Goal: Information Seeking & Learning: Learn about a topic

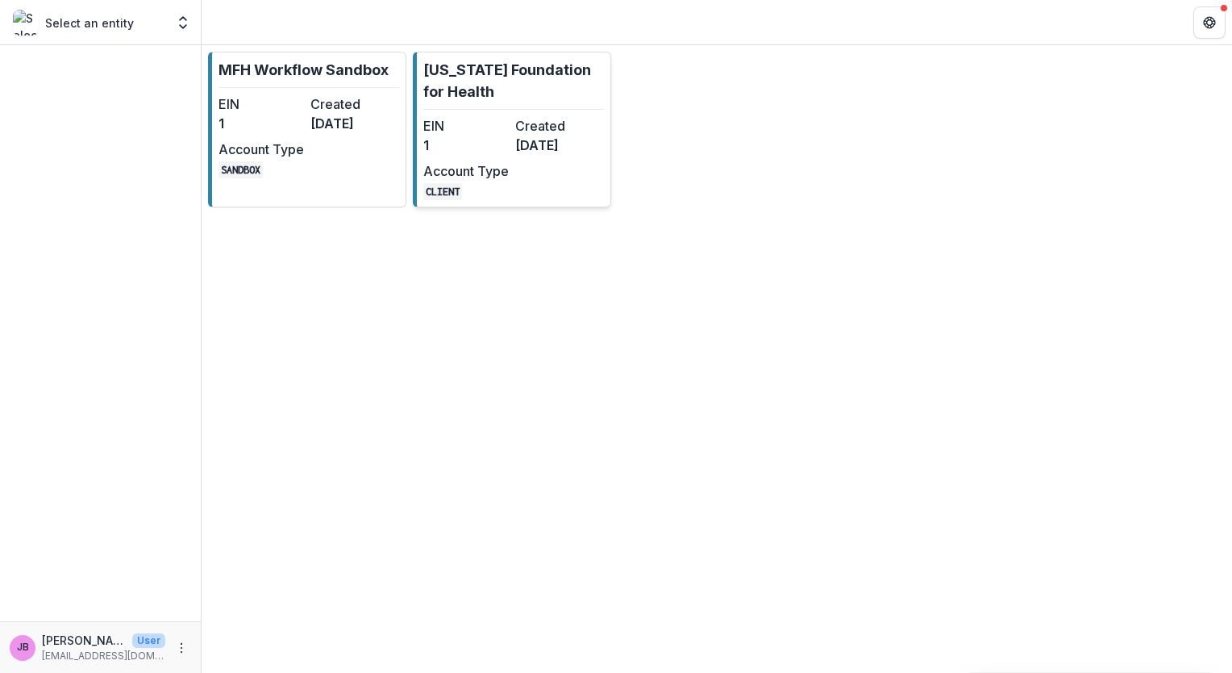
click at [486, 118] on dt "EIN" at bounding box center [465, 125] width 85 height 19
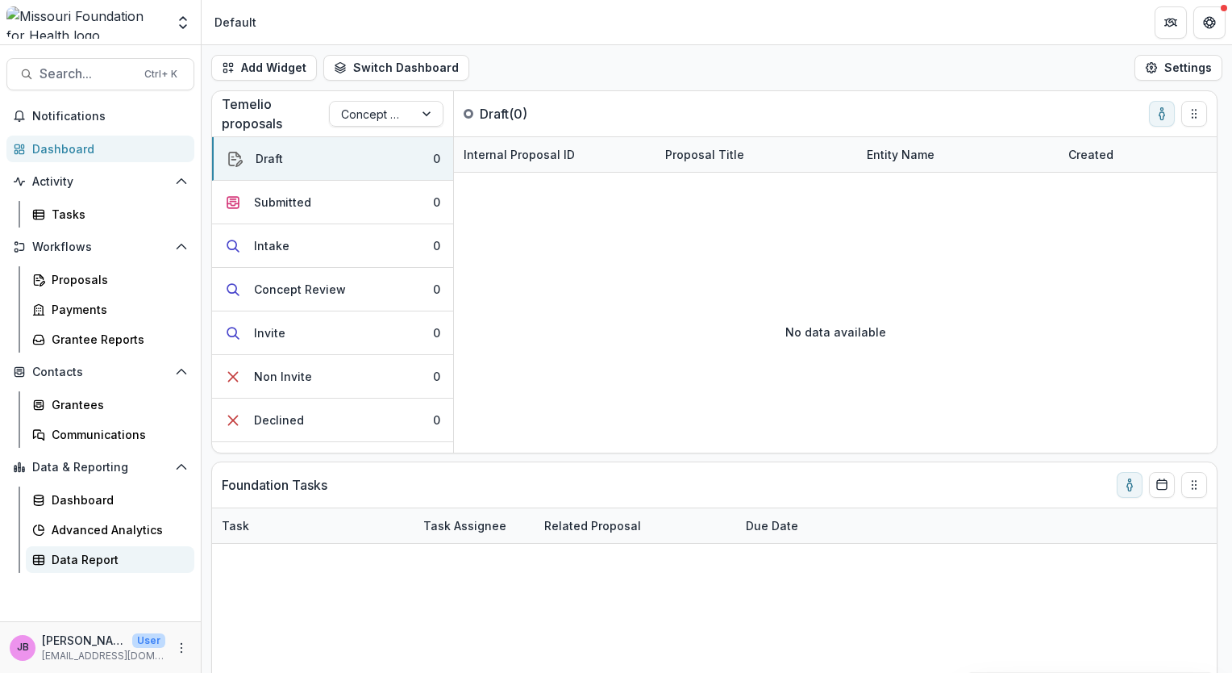
click at [65, 557] on div "Data Report" at bounding box center [117, 559] width 130 height 17
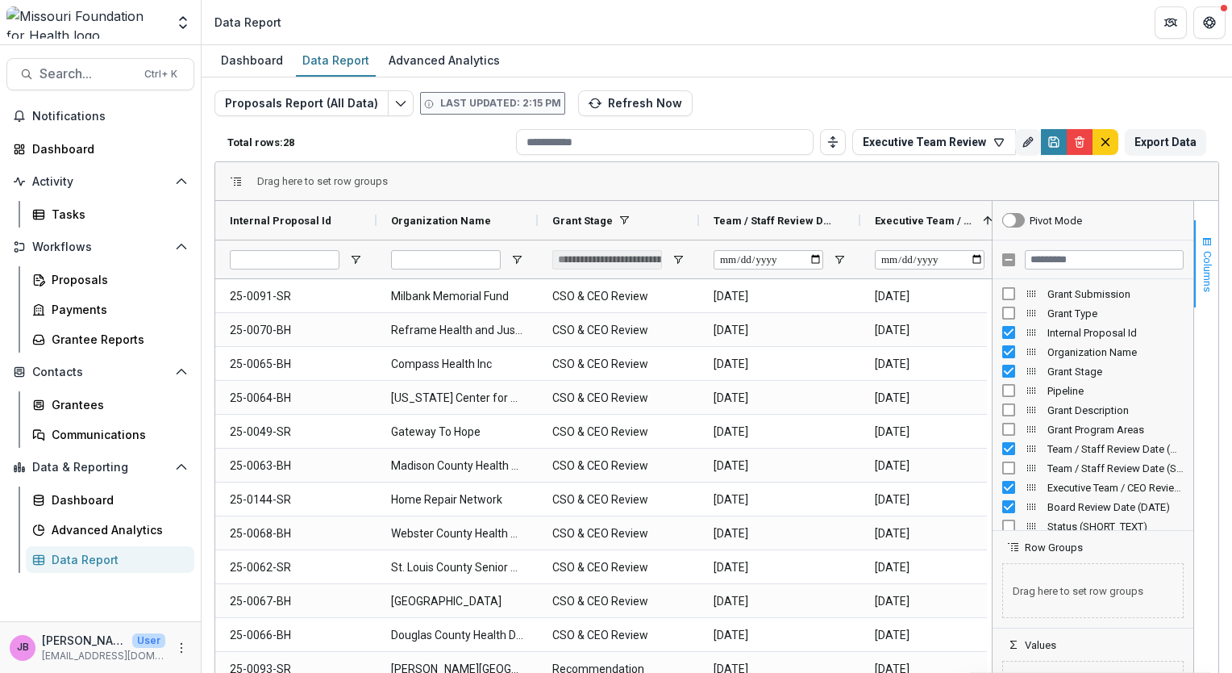
click at [1203, 240] on span "button" at bounding box center [1207, 241] width 13 height 13
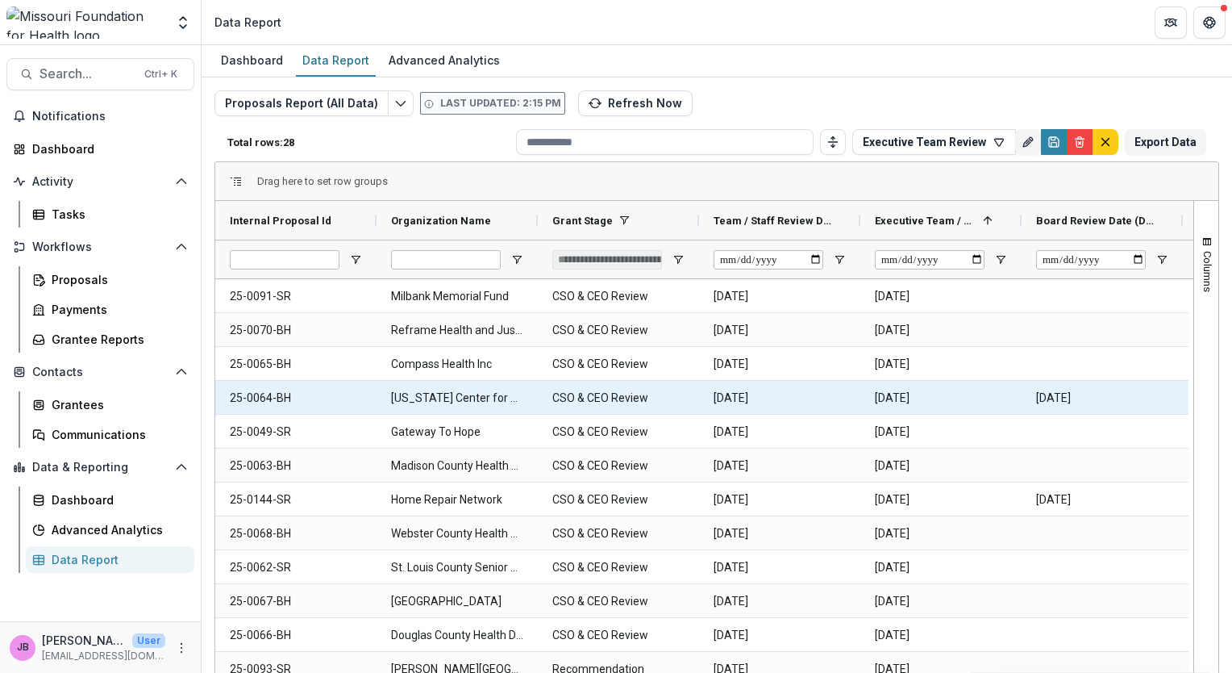
click at [614, 399] on Stage-620 "CSO & CEO Review" at bounding box center [618, 397] width 132 height 33
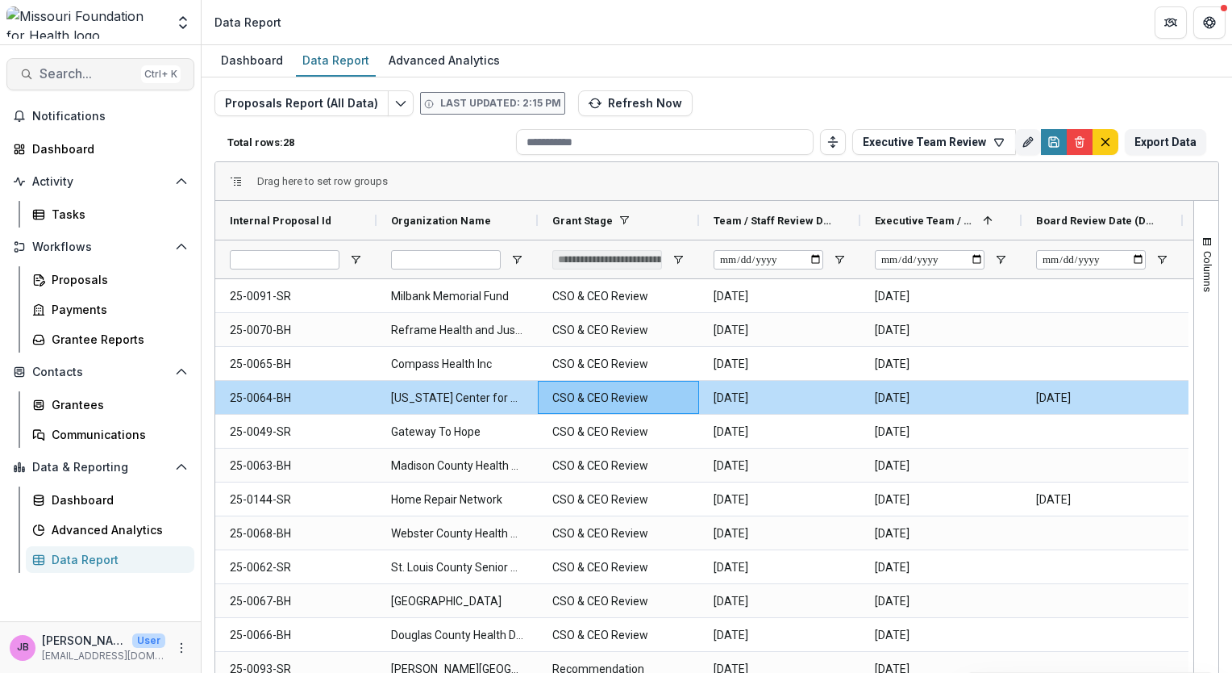
click at [55, 77] on span "Search..." at bounding box center [87, 73] width 95 height 15
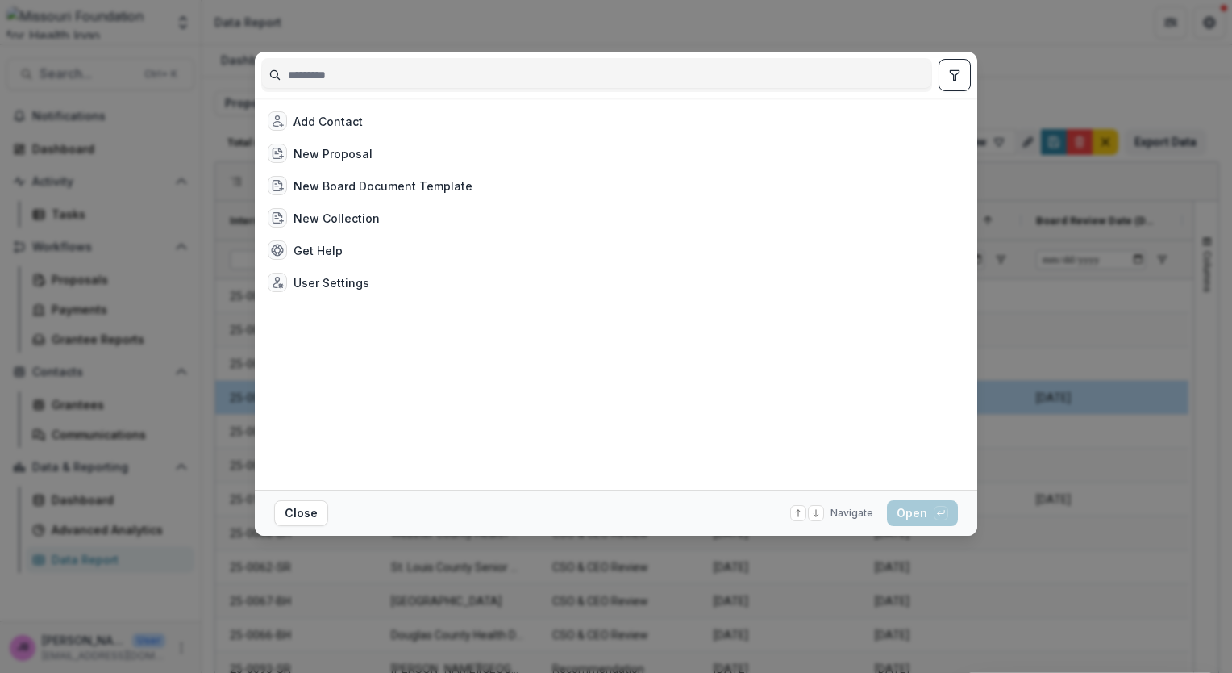
click at [1131, 567] on div "Add Contact New Proposal New Board Document Template New Collection Get Help Us…" at bounding box center [616, 336] width 1232 height 673
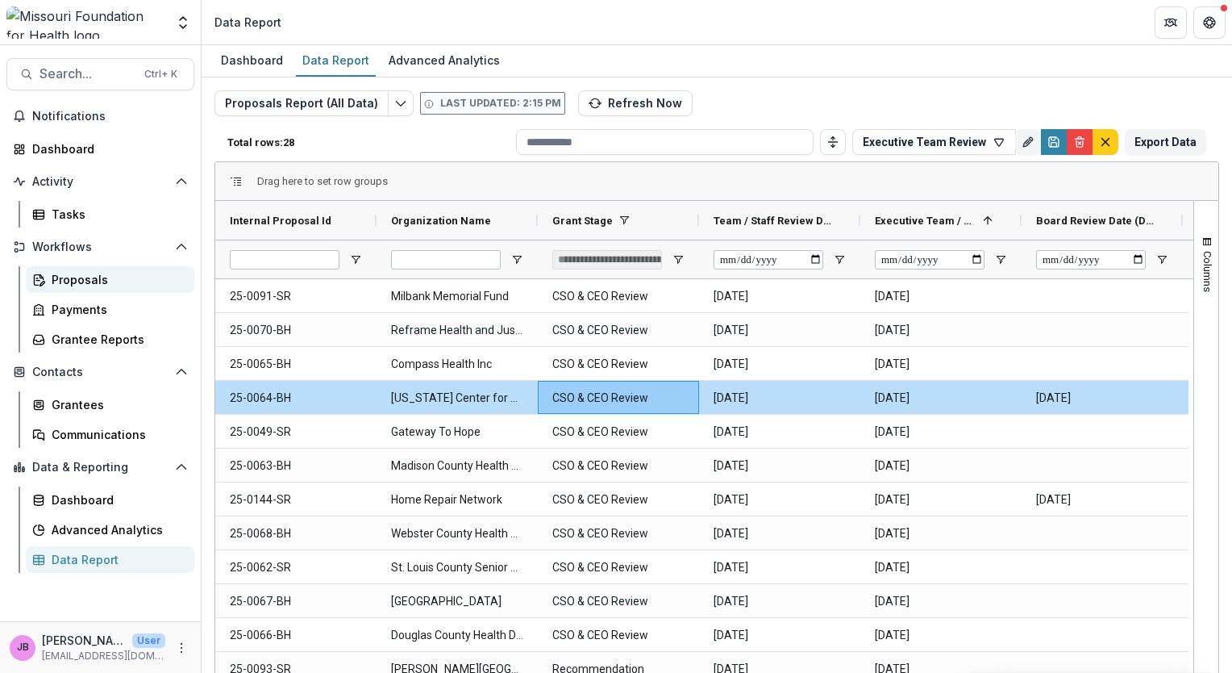
click at [83, 276] on div "Proposals" at bounding box center [117, 279] width 130 height 17
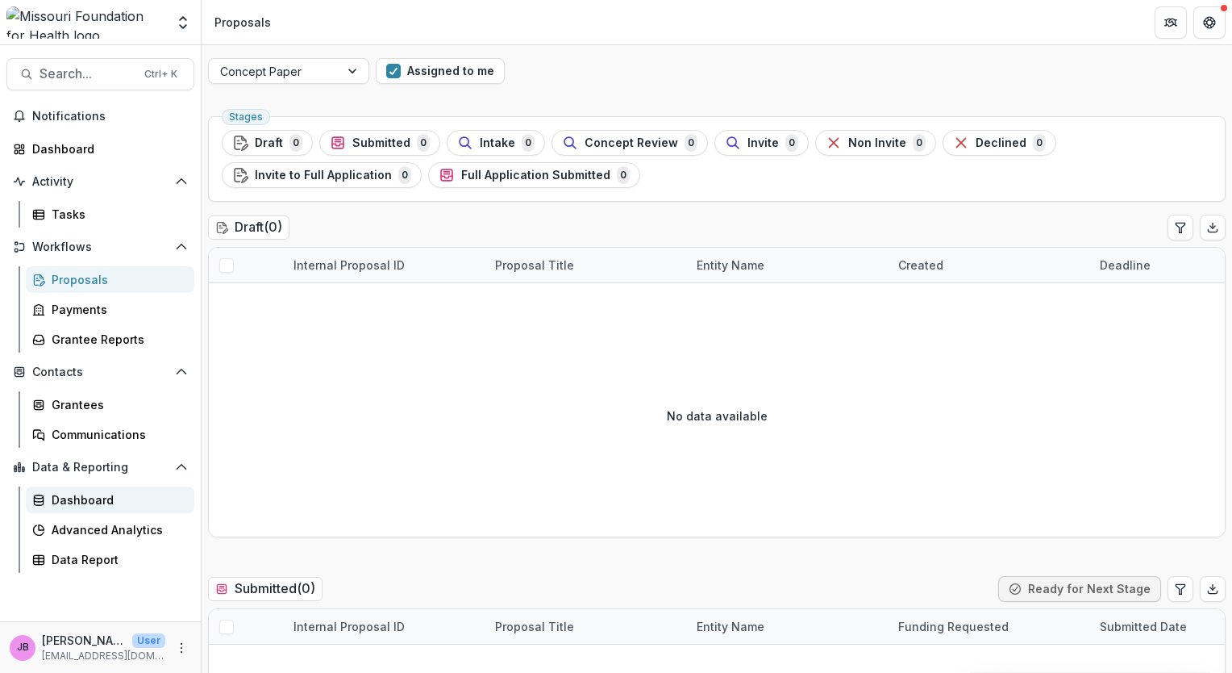
click at [70, 502] on div "Dashboard" at bounding box center [117, 499] width 130 height 17
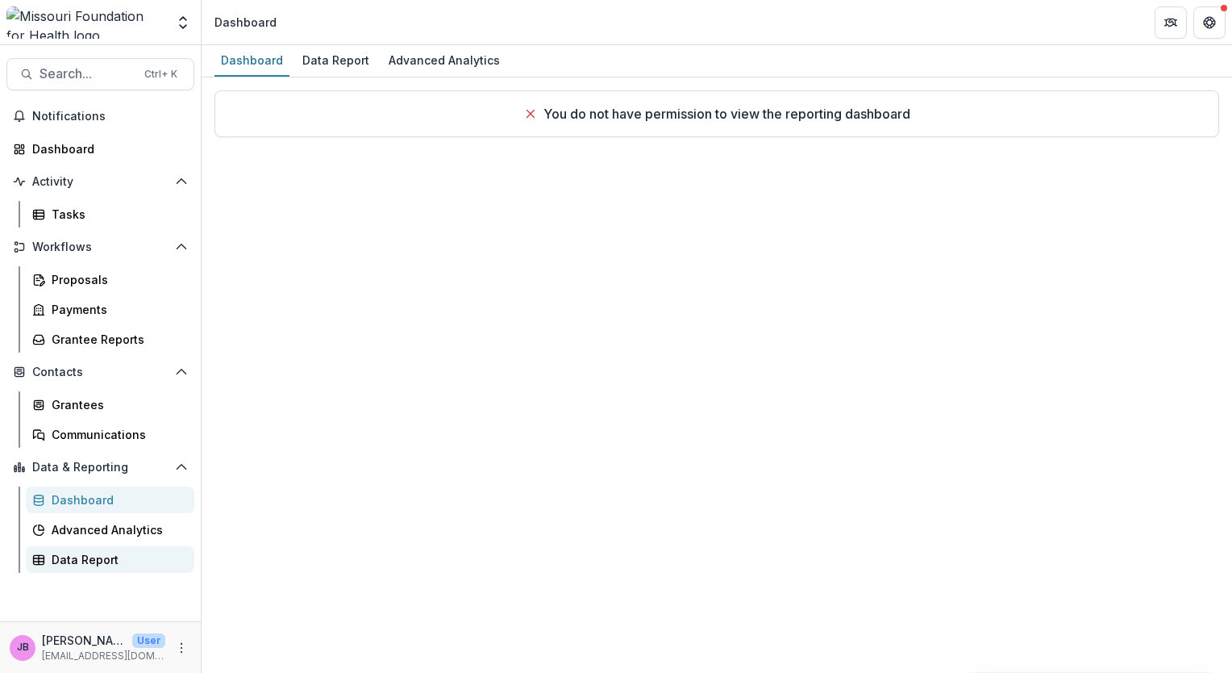
click at [89, 560] on div "Data Report" at bounding box center [117, 559] width 130 height 17
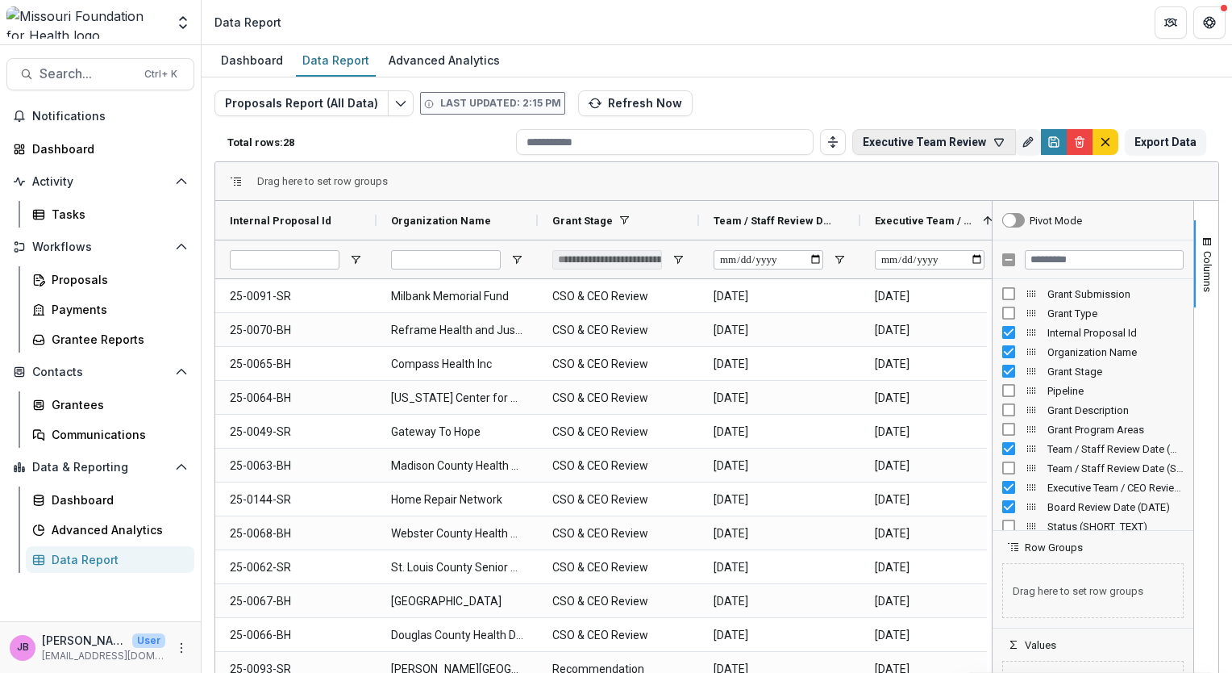
click at [972, 136] on button "Executive Team Review" at bounding box center [934, 142] width 164 height 26
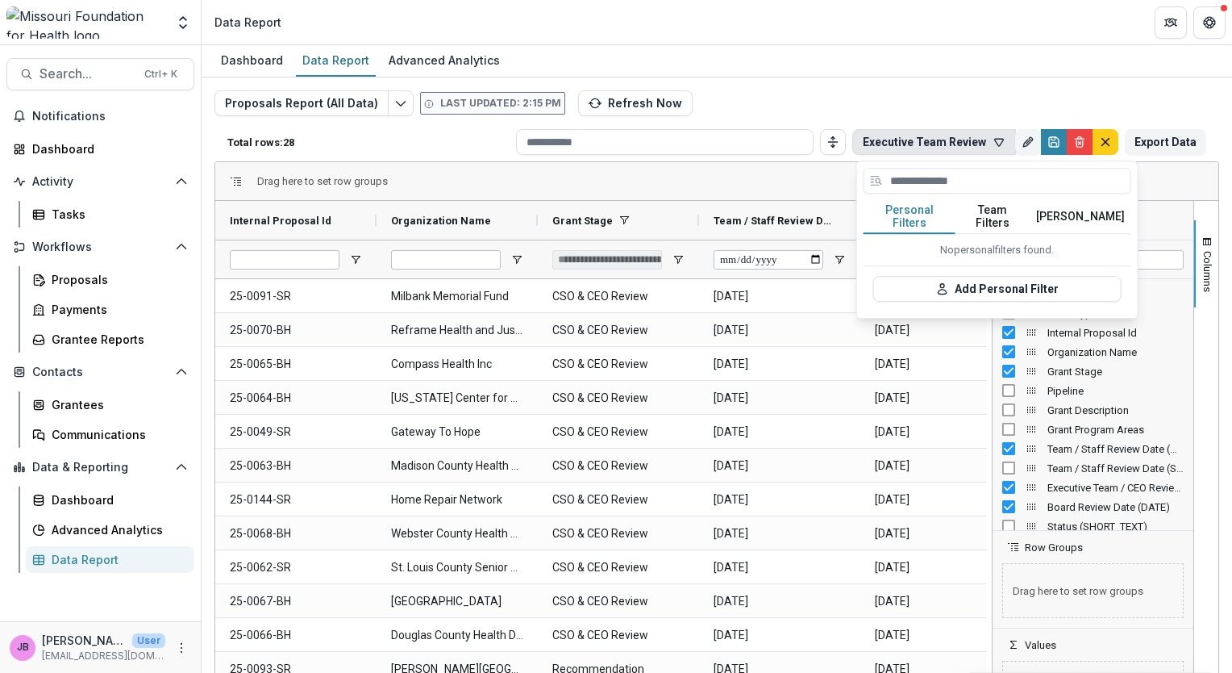
click at [996, 221] on button "Team Filters" at bounding box center [993, 217] width 74 height 34
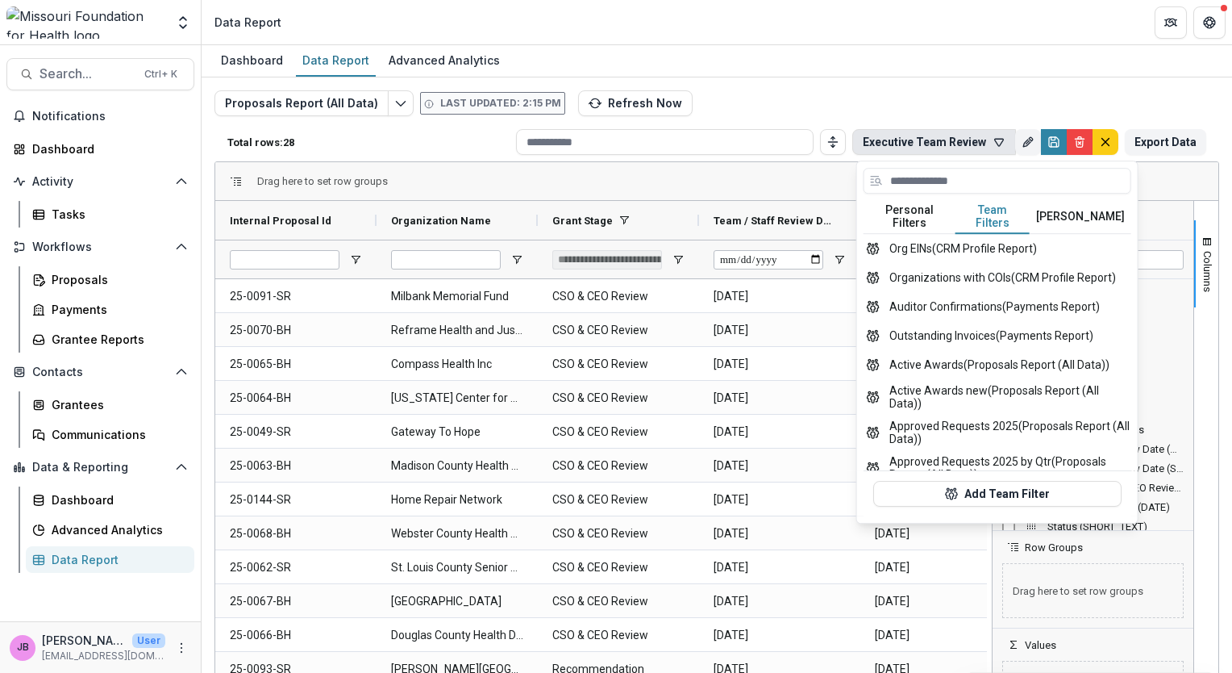
click at [911, 210] on button "Personal Filters" at bounding box center [910, 217] width 92 height 34
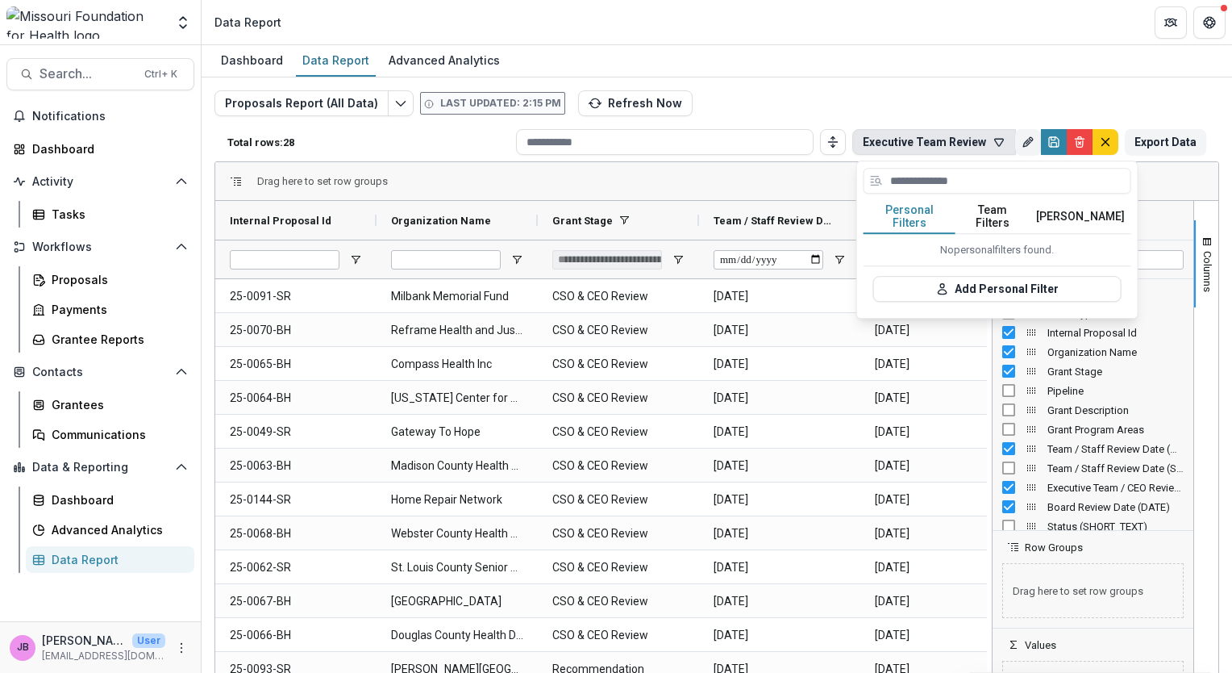
click at [922, 35] on header "Data Report" at bounding box center [717, 22] width 1031 height 44
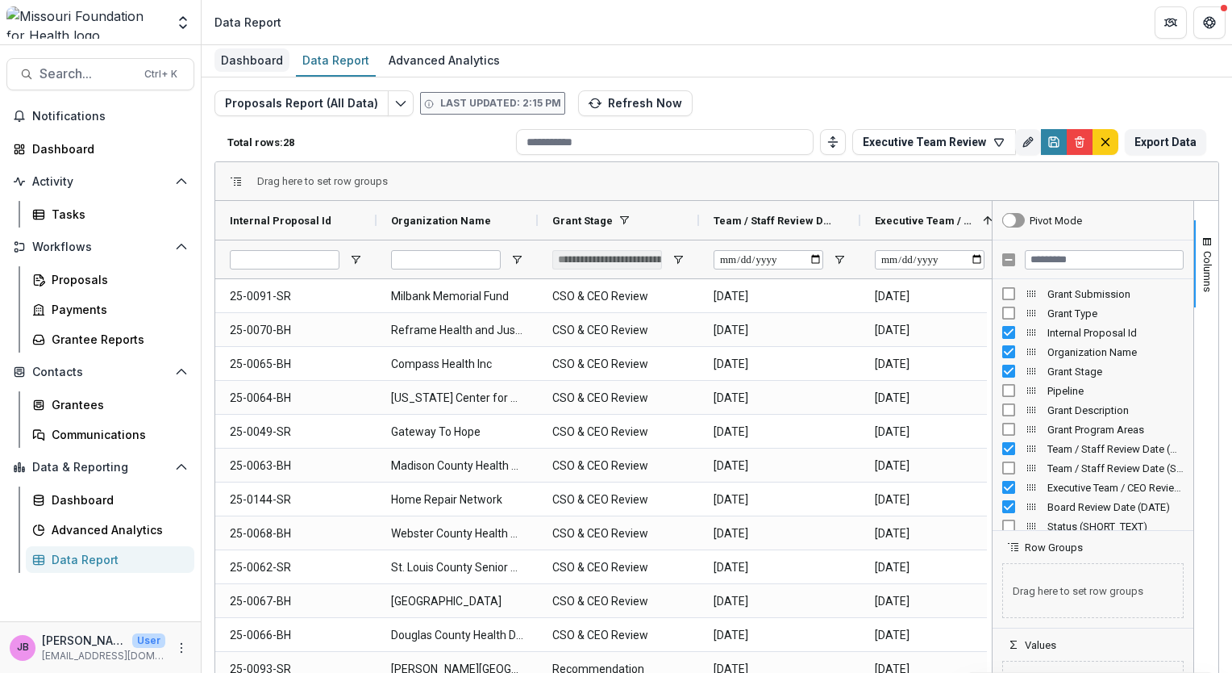
click at [252, 53] on div "Dashboard" at bounding box center [252, 59] width 75 height 23
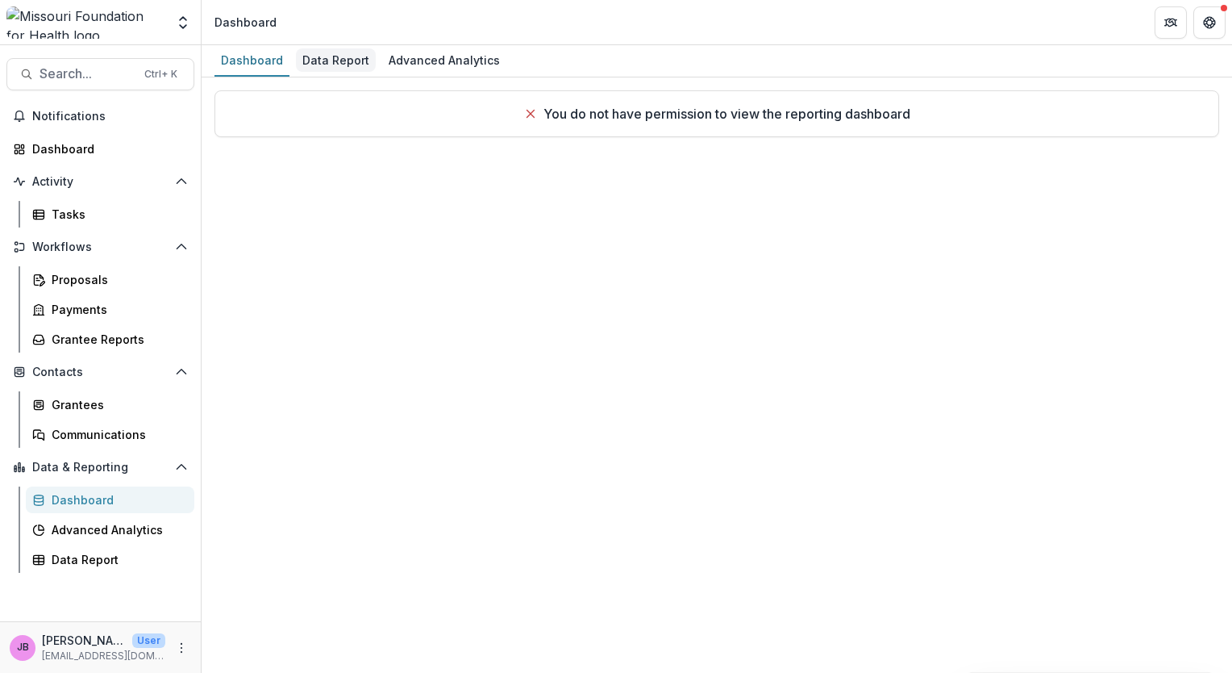
click at [361, 53] on div "Data Report" at bounding box center [336, 59] width 80 height 23
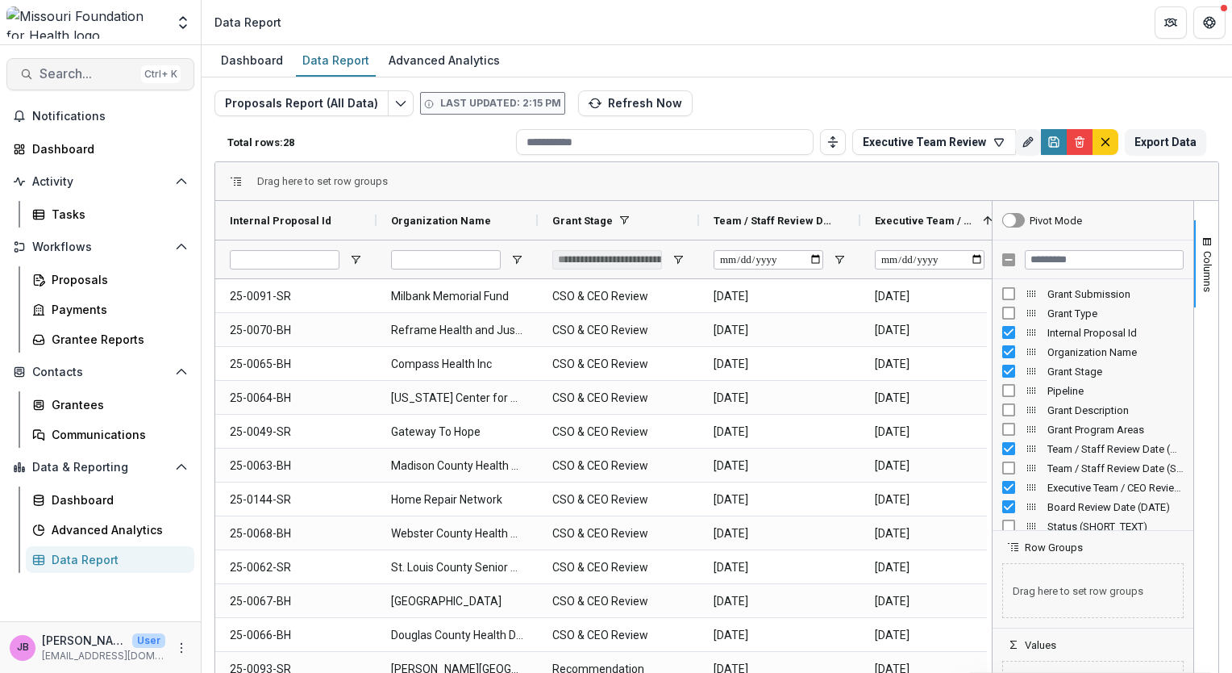
click at [70, 73] on span "Search..." at bounding box center [87, 73] width 95 height 15
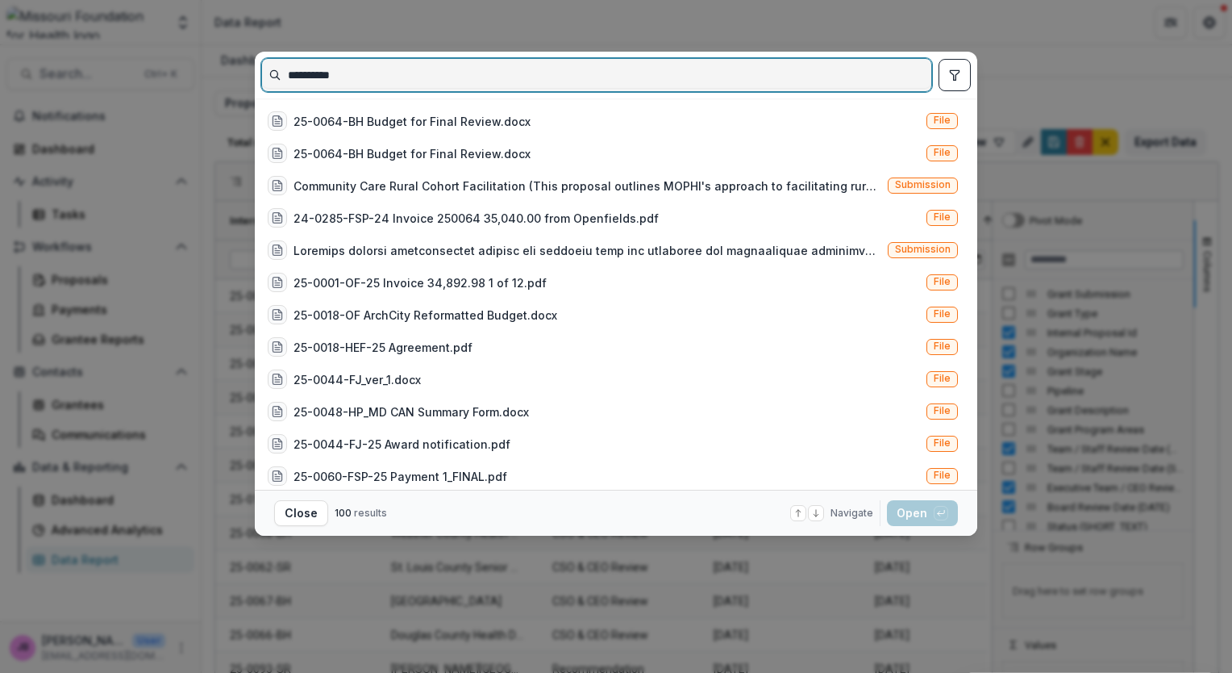
type input "**********"
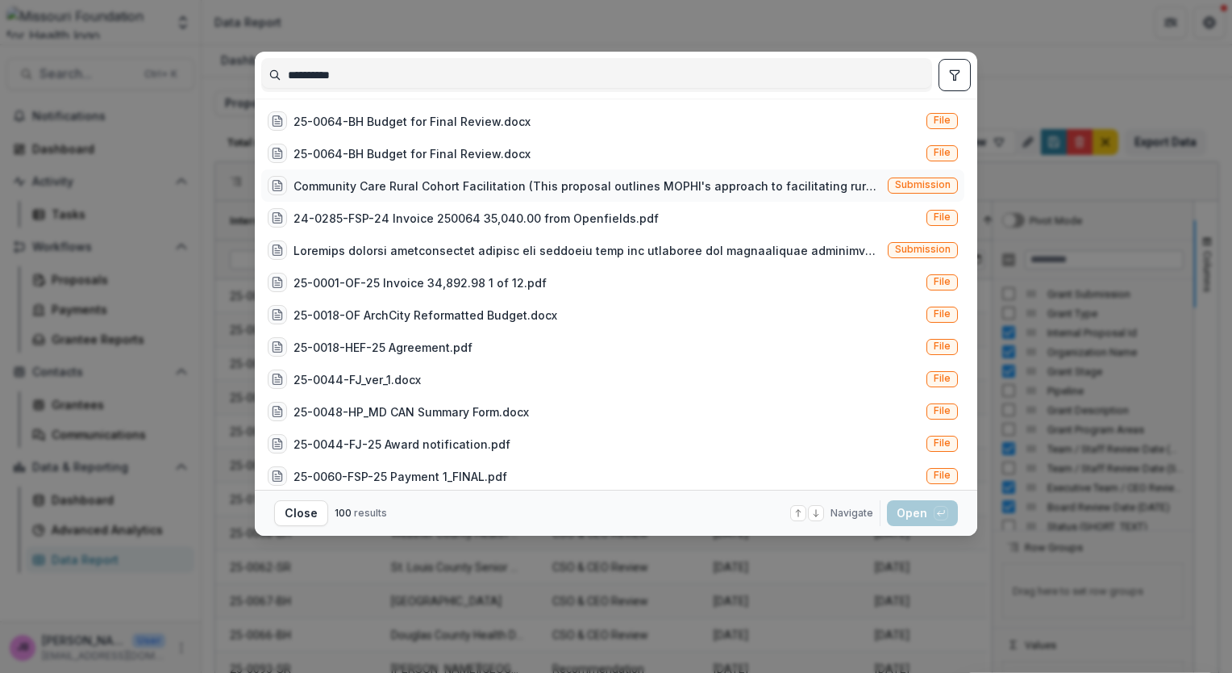
click at [448, 185] on div "Community Care Rural Cohort Facilitation (This proposal outlines MOPHI's approa…" at bounding box center [588, 185] width 588 height 17
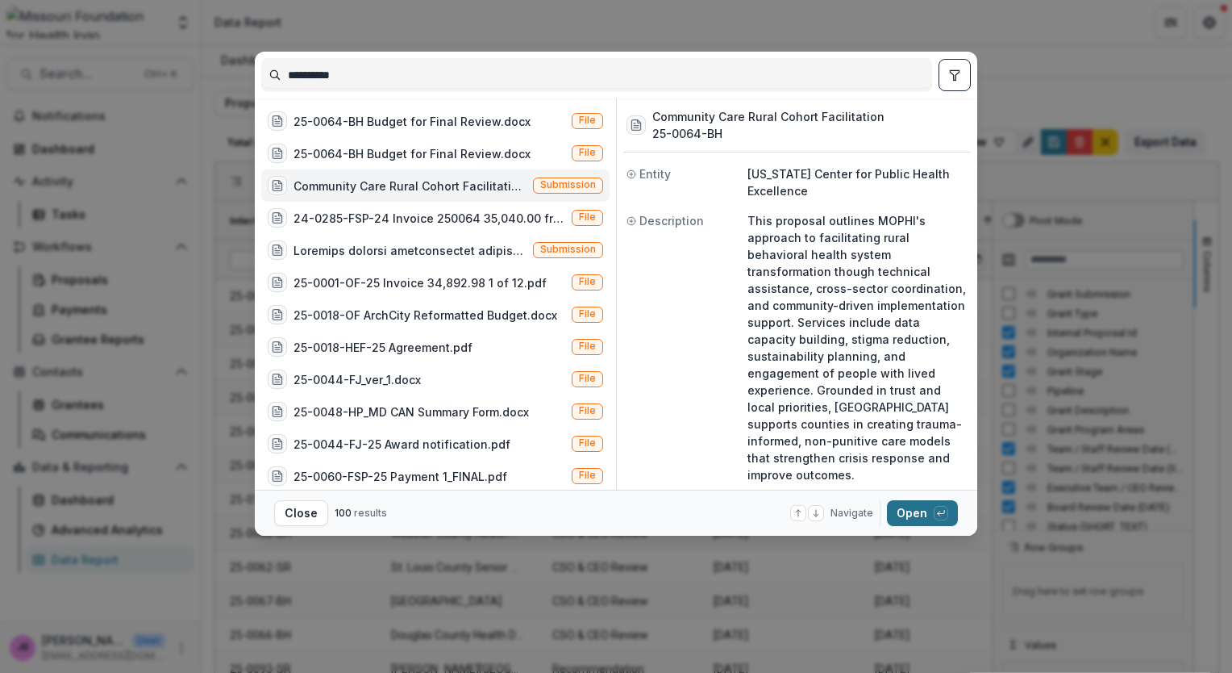
click at [918, 511] on button "Open with enter key" at bounding box center [922, 513] width 71 height 26
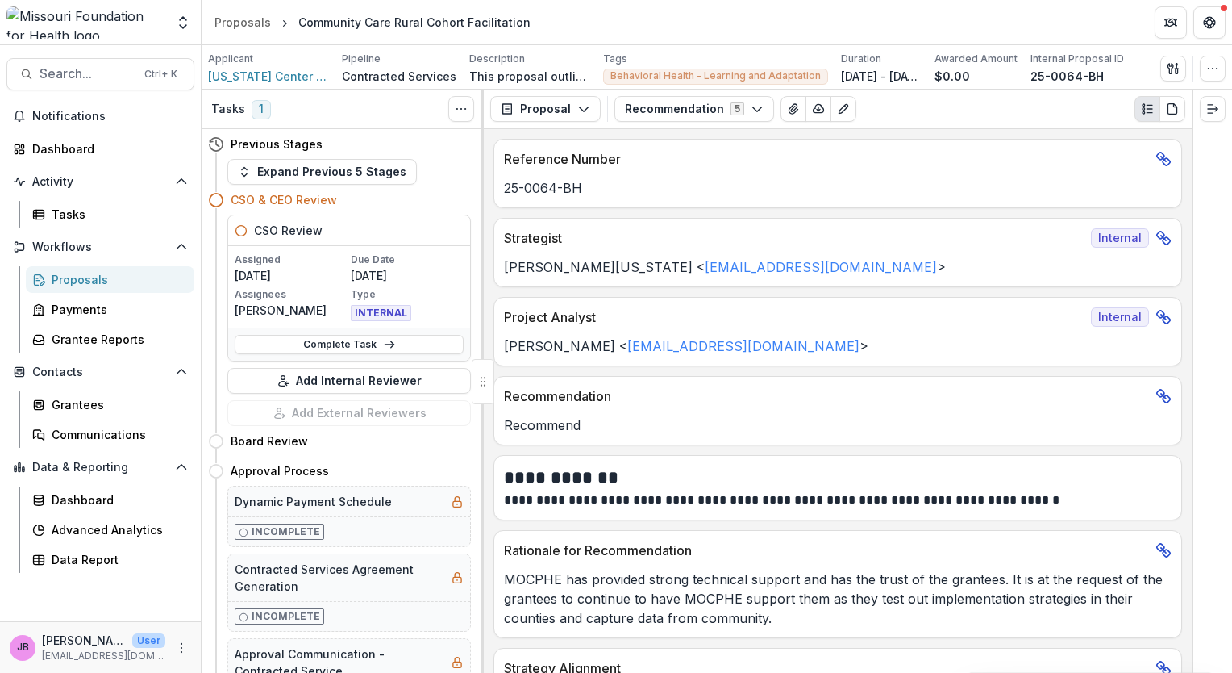
drag, startPoint x: 1191, startPoint y: 295, endPoint x: 1197, endPoint y: 437, distance: 142.0
click at [1197, 437] on div at bounding box center [1212, 381] width 40 height 583
click at [581, 106] on icon "button" at bounding box center [583, 108] width 13 height 13
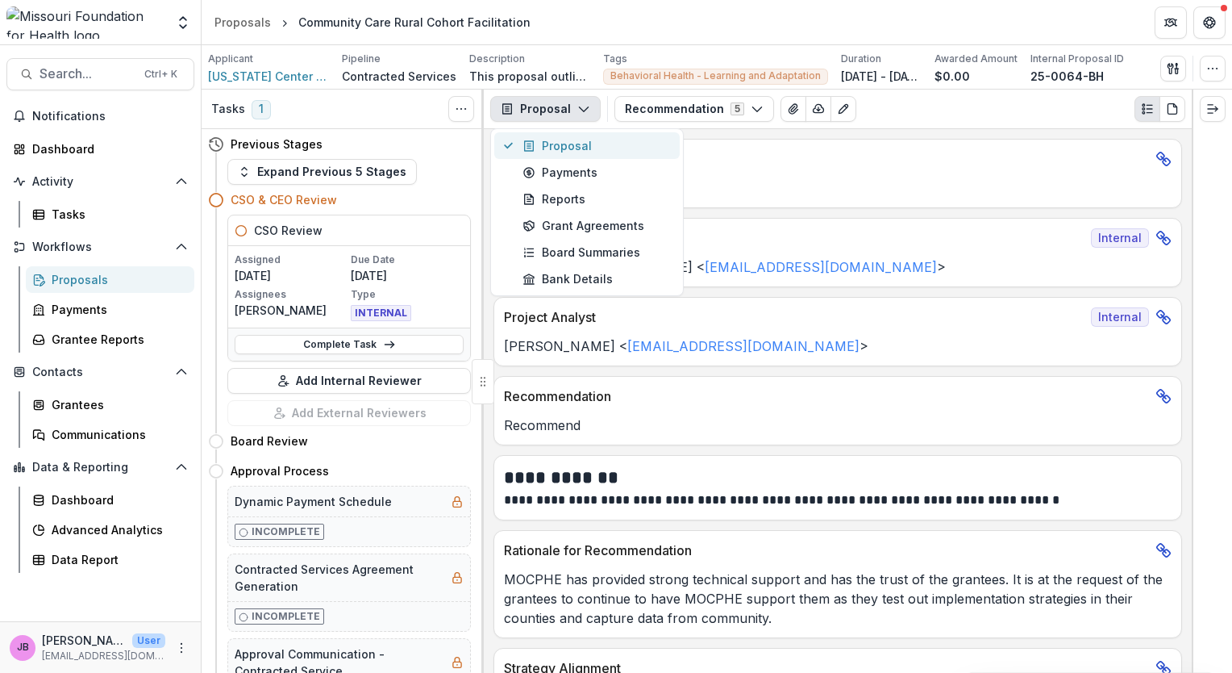
click at [580, 140] on div "Proposal" at bounding box center [597, 145] width 148 height 17
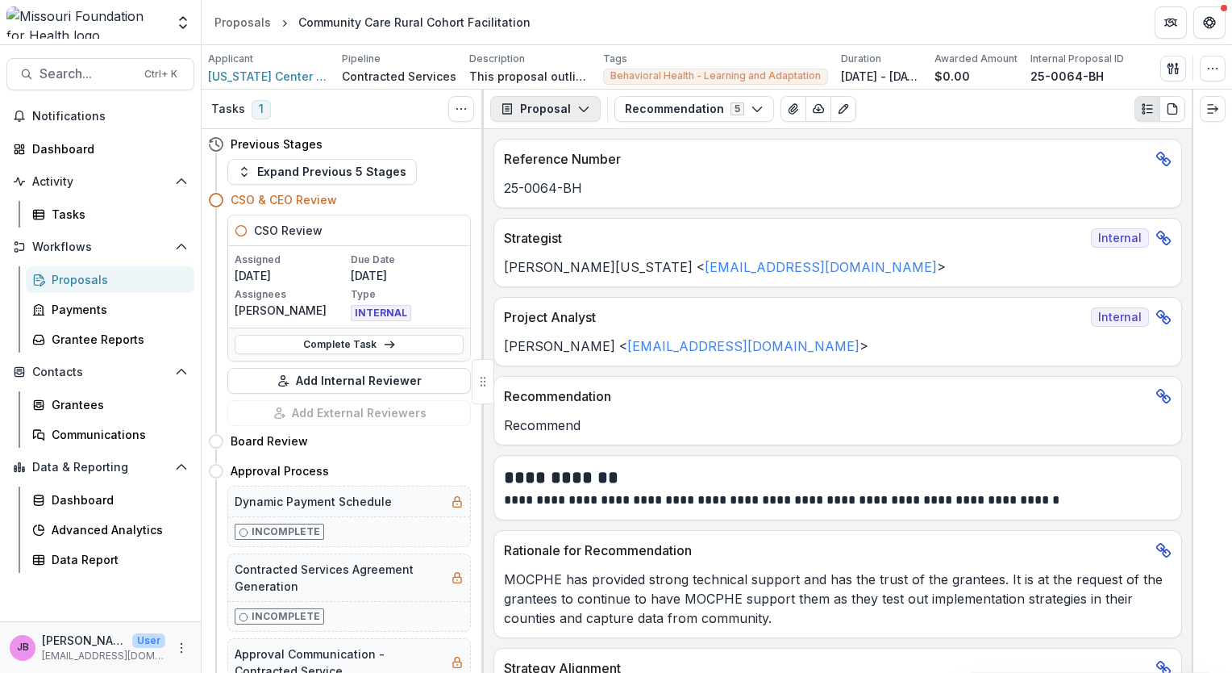
click at [589, 113] on button "Proposal" at bounding box center [545, 109] width 110 height 26
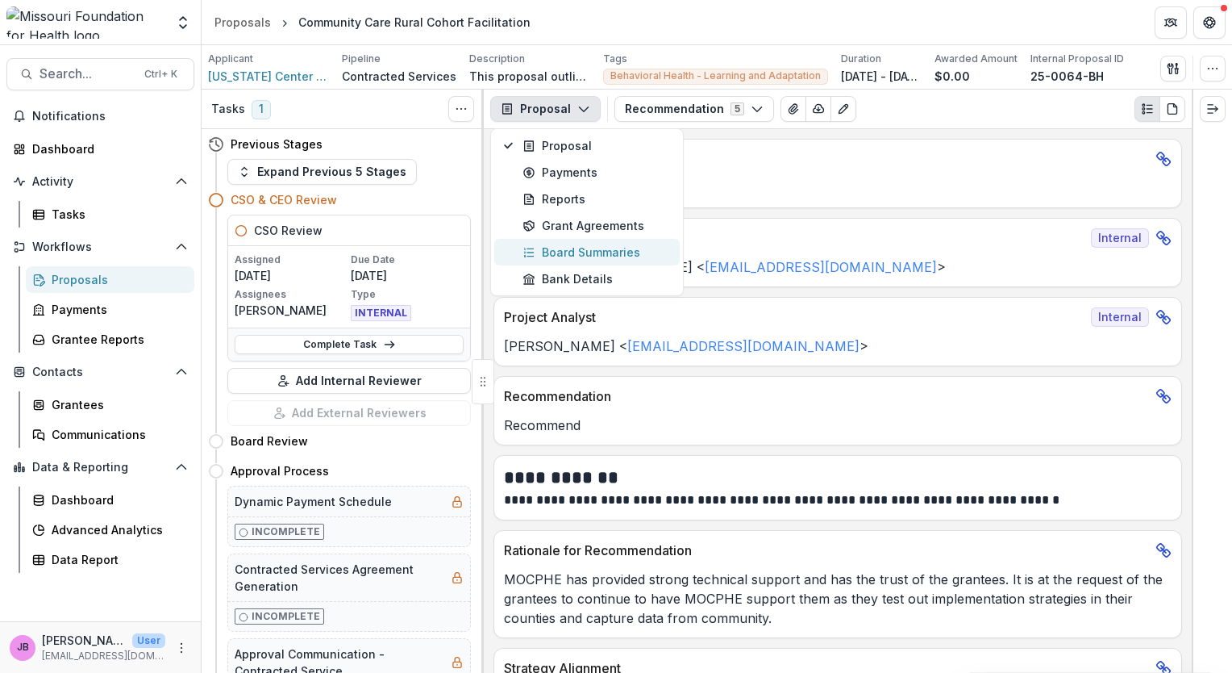
click at [570, 252] on div "Board Summaries" at bounding box center [597, 252] width 148 height 17
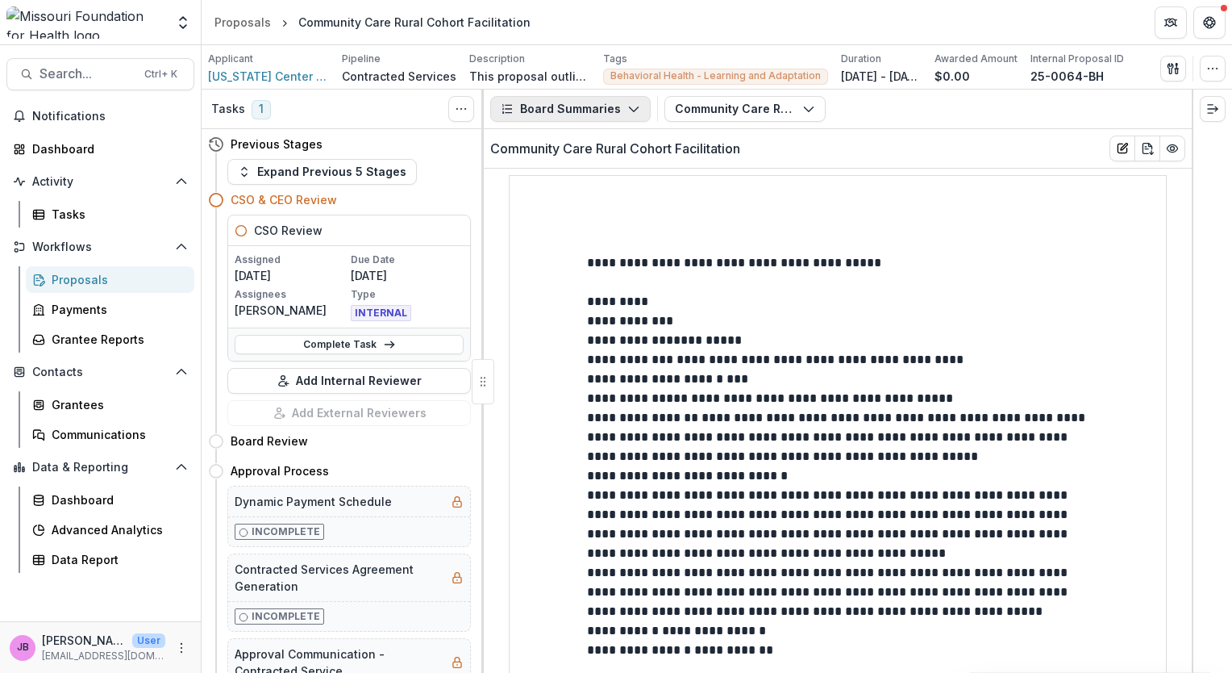
click at [529, 108] on button "Board Summaries" at bounding box center [570, 109] width 160 height 26
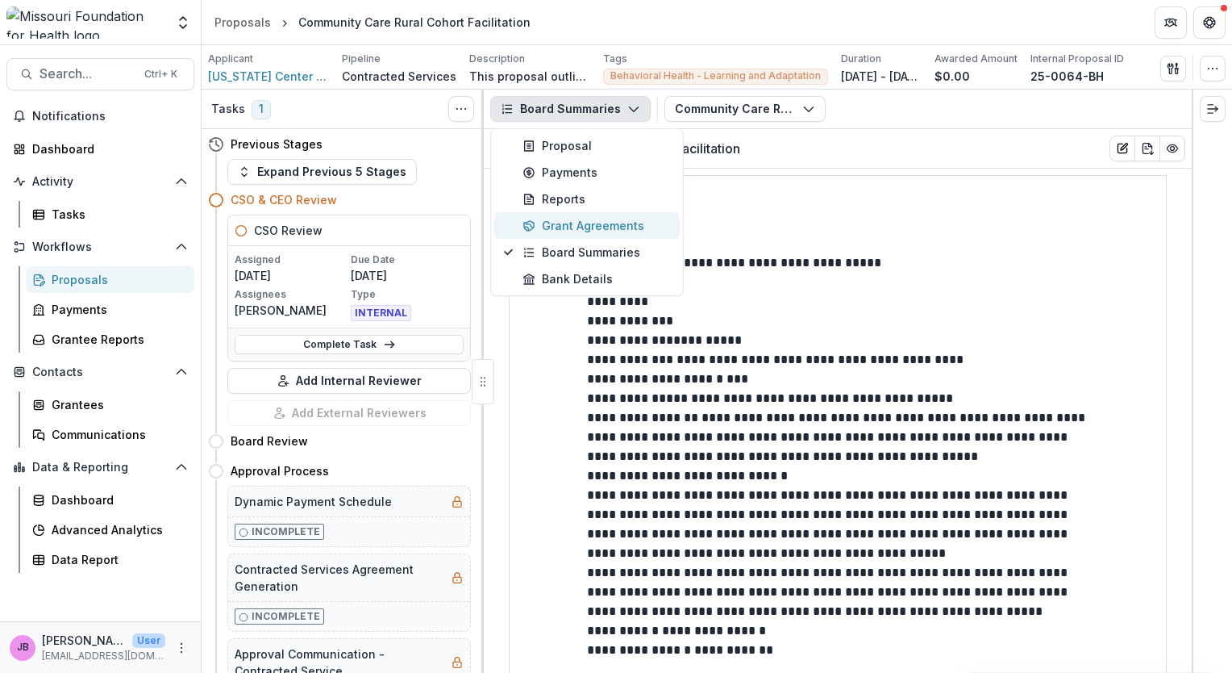
click at [529, 226] on icon "button" at bounding box center [529, 225] width 13 height 13
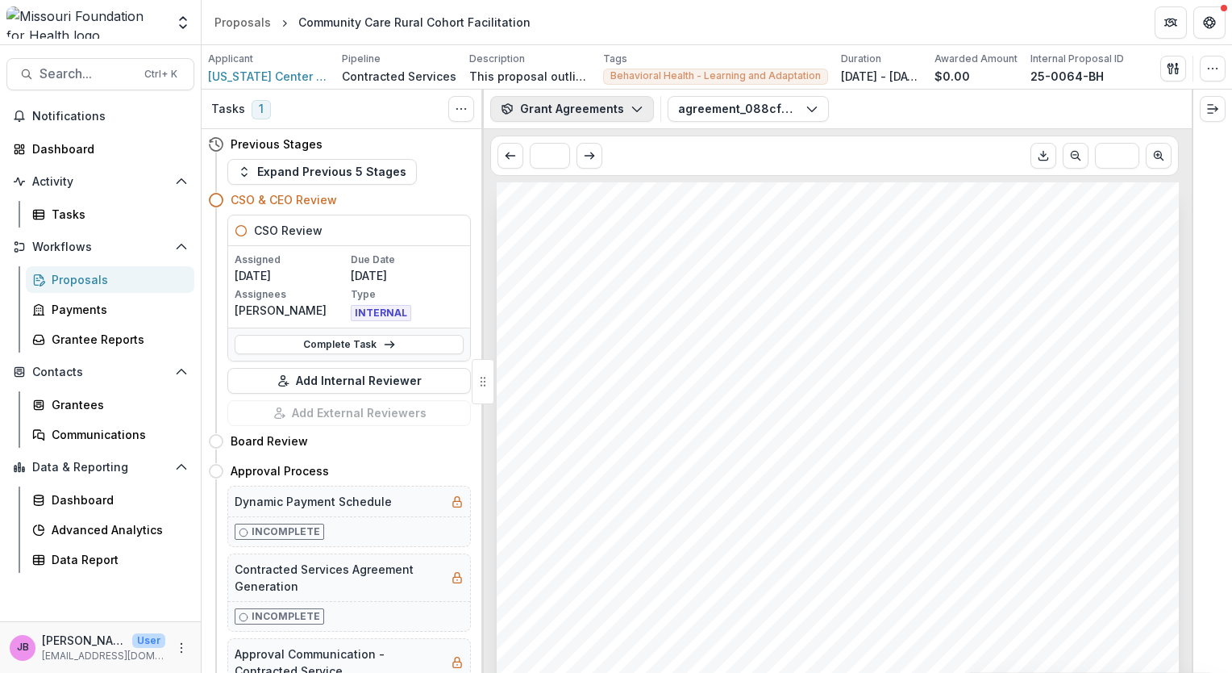
click at [635, 103] on icon "button" at bounding box center [637, 108] width 13 height 13
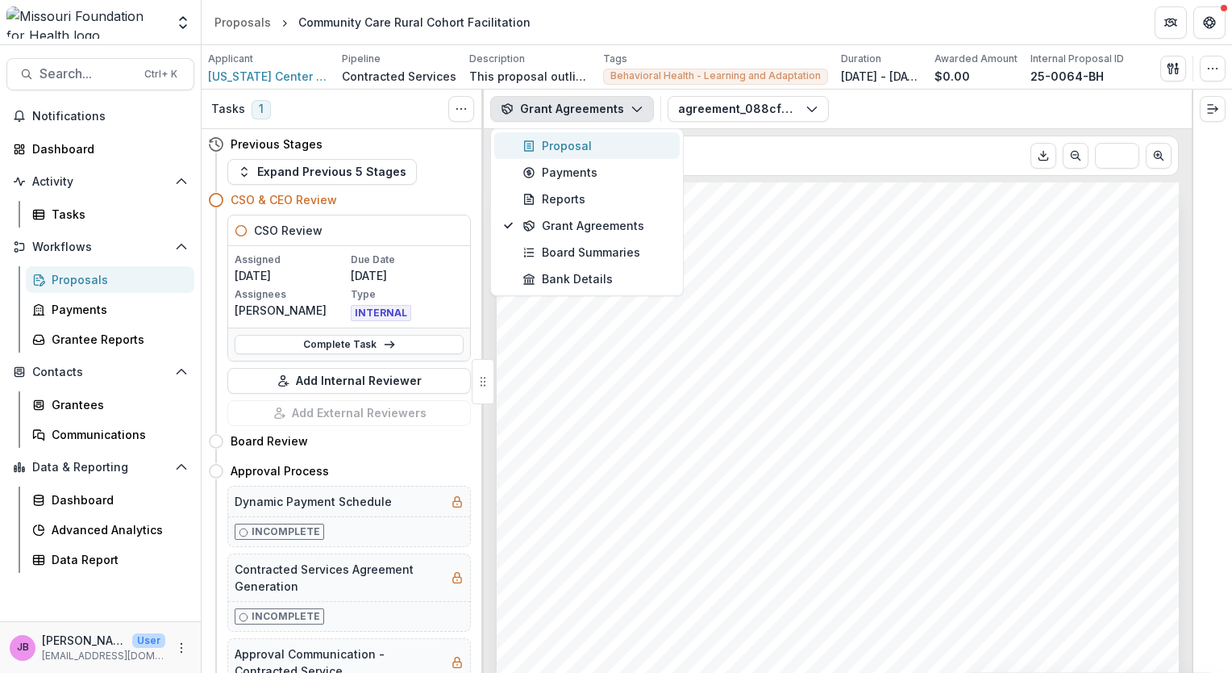
click at [608, 137] on div "Proposal" at bounding box center [597, 145] width 148 height 17
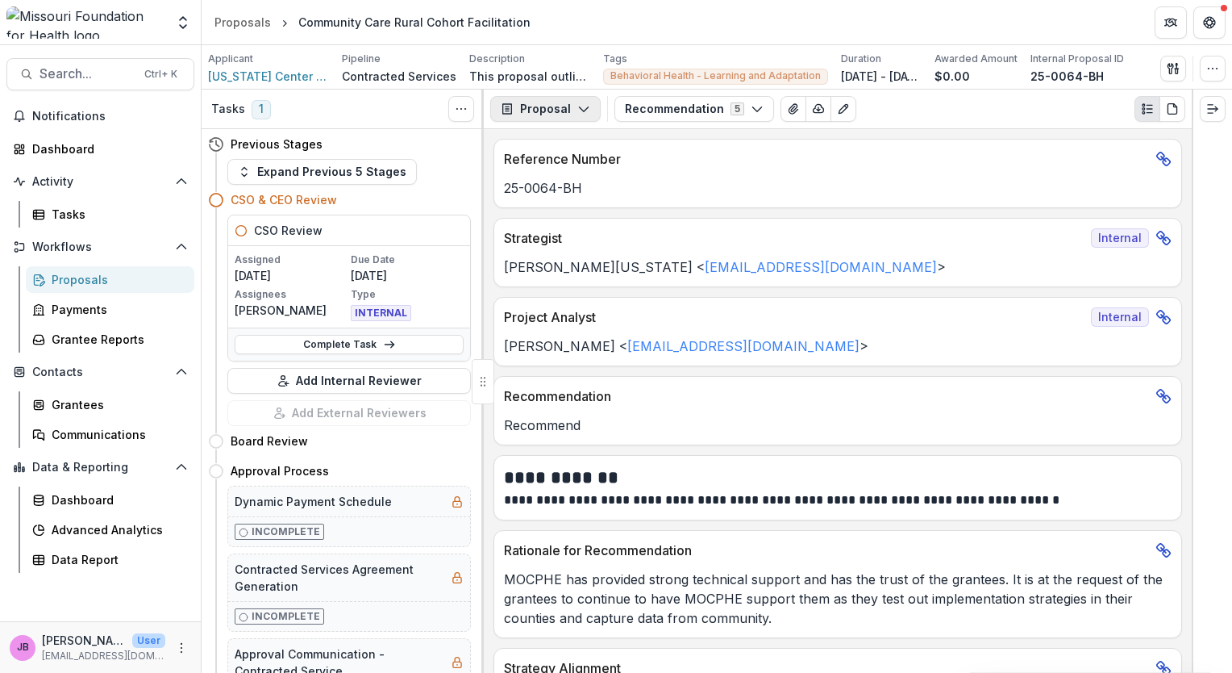
click at [578, 106] on icon "button" at bounding box center [583, 108] width 13 height 13
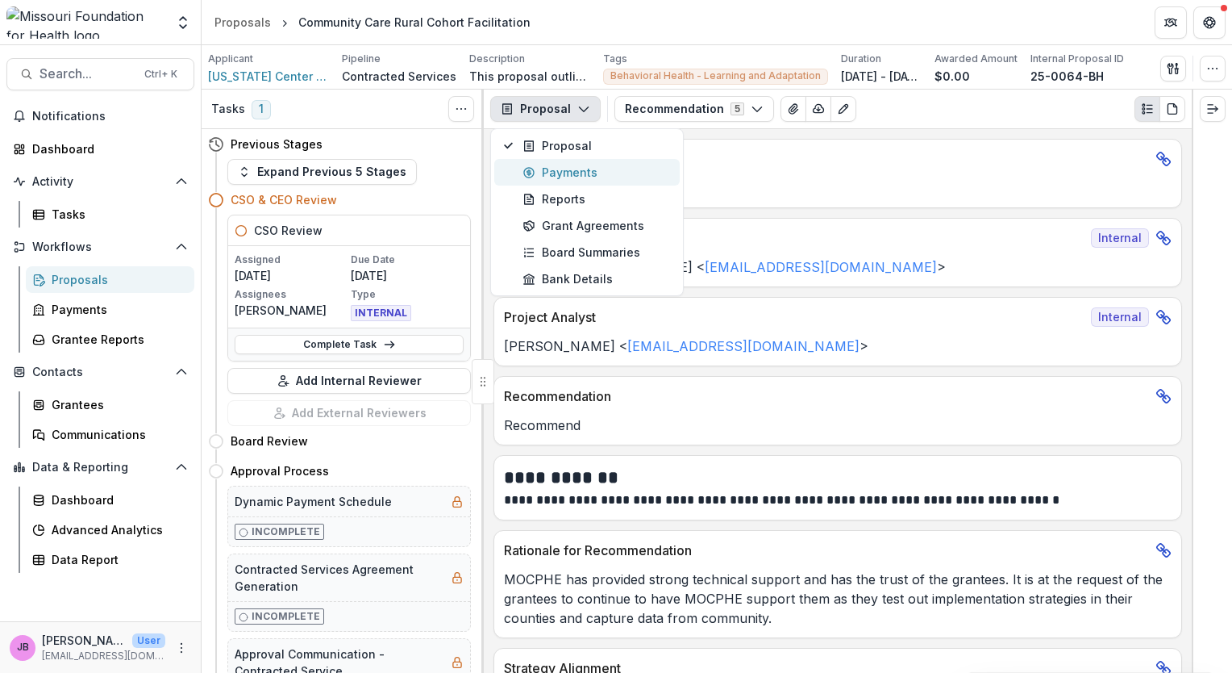
click at [583, 162] on button "Payments" at bounding box center [586, 172] width 185 height 27
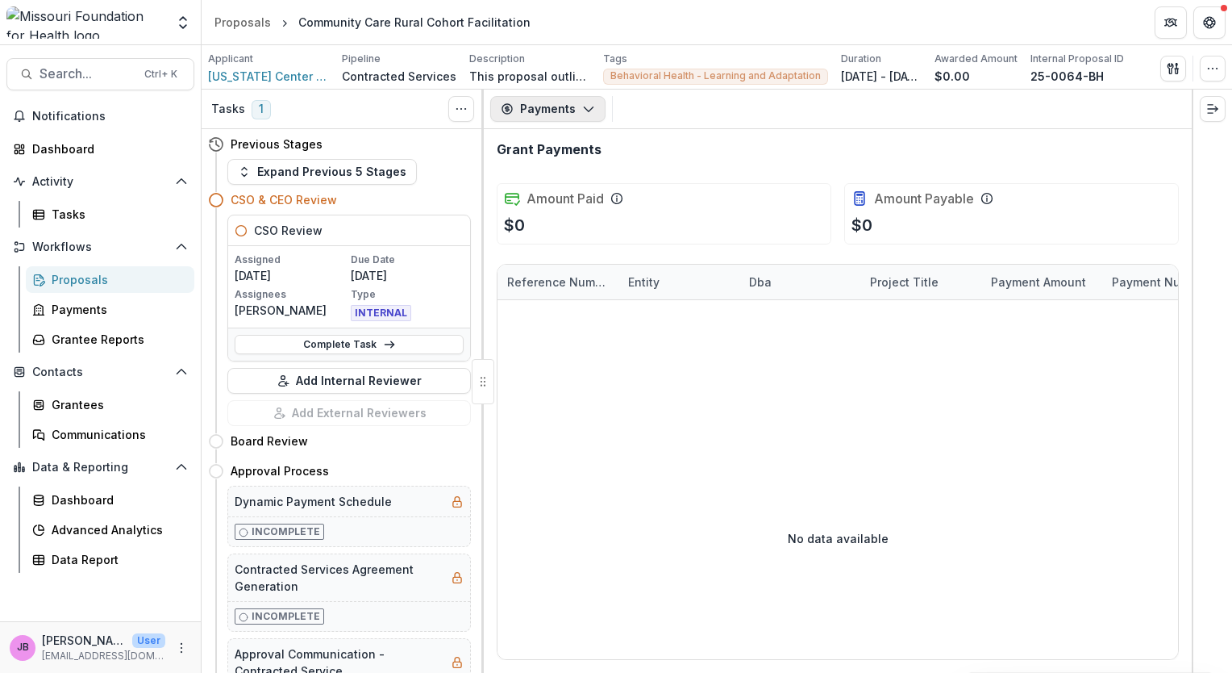
click at [577, 104] on button "Payments" at bounding box center [547, 109] width 115 height 26
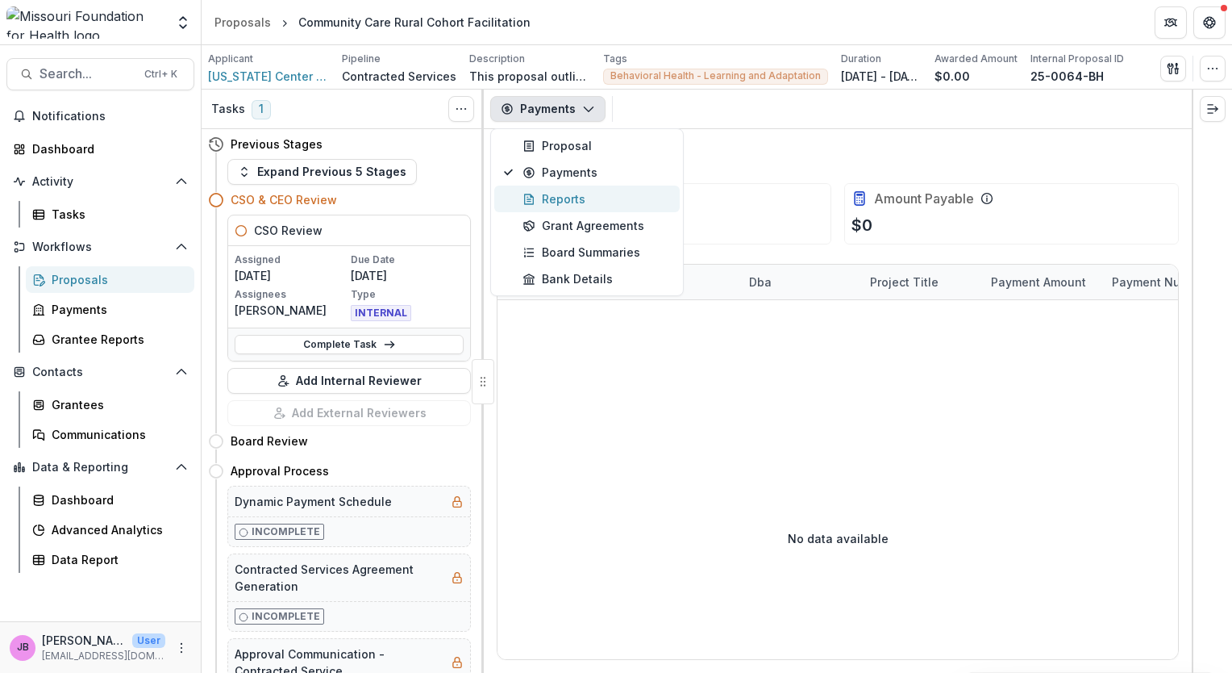
click at [569, 194] on div "Reports" at bounding box center [597, 198] width 148 height 17
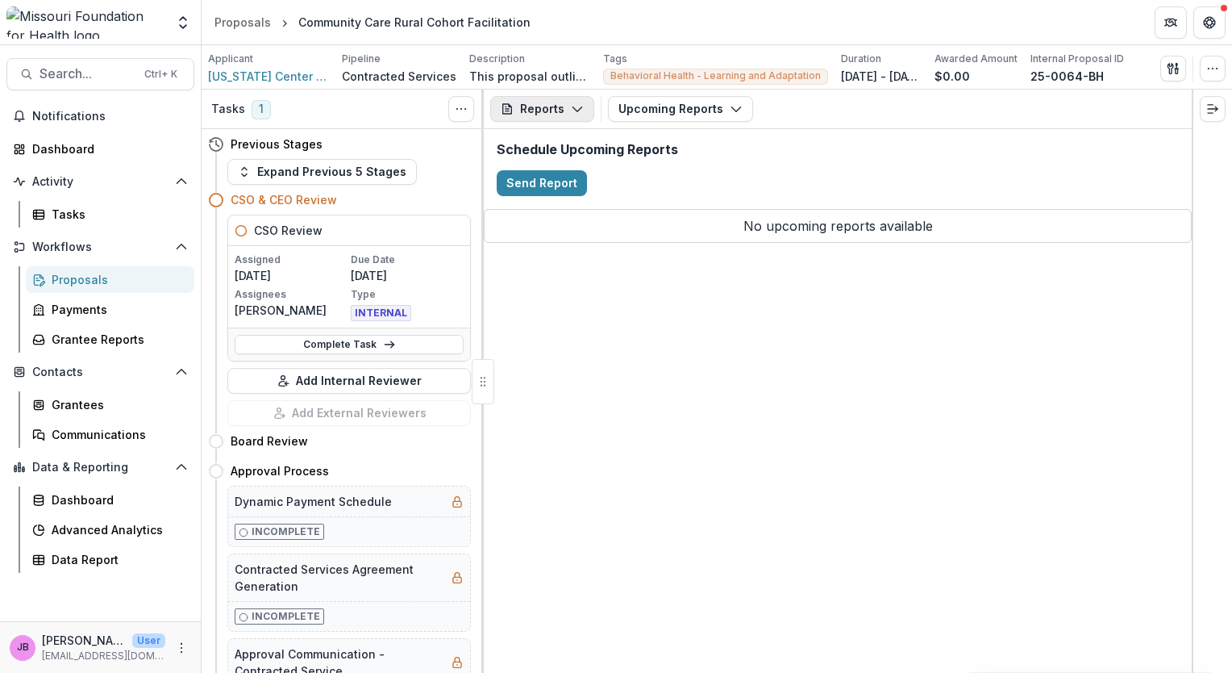
click at [574, 111] on icon "button" at bounding box center [577, 108] width 13 height 13
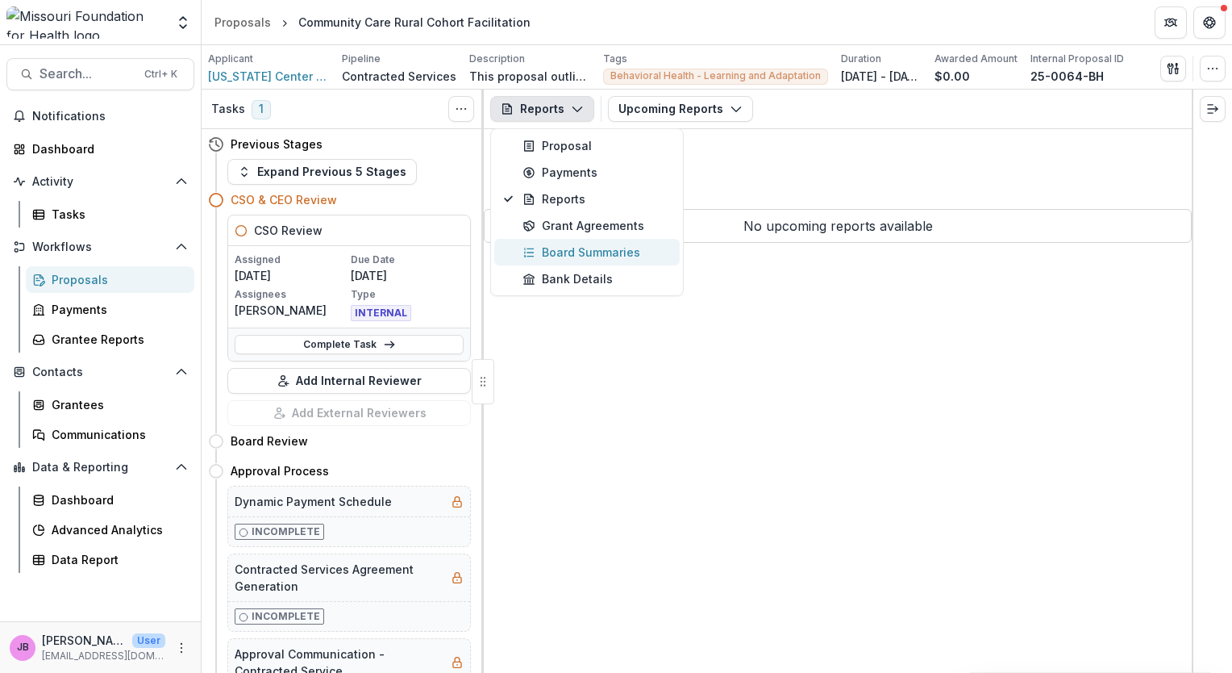
click at [581, 244] on div "Board Summaries" at bounding box center [597, 252] width 148 height 17
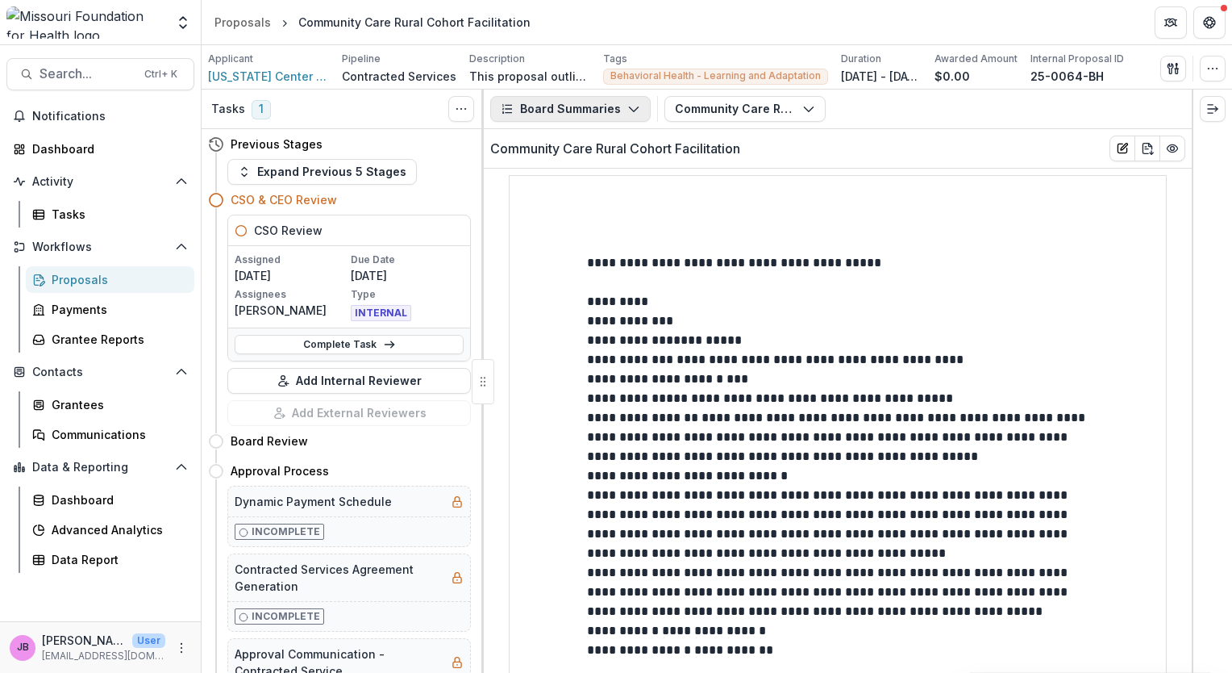
click at [616, 104] on button "Board Summaries" at bounding box center [570, 109] width 160 height 26
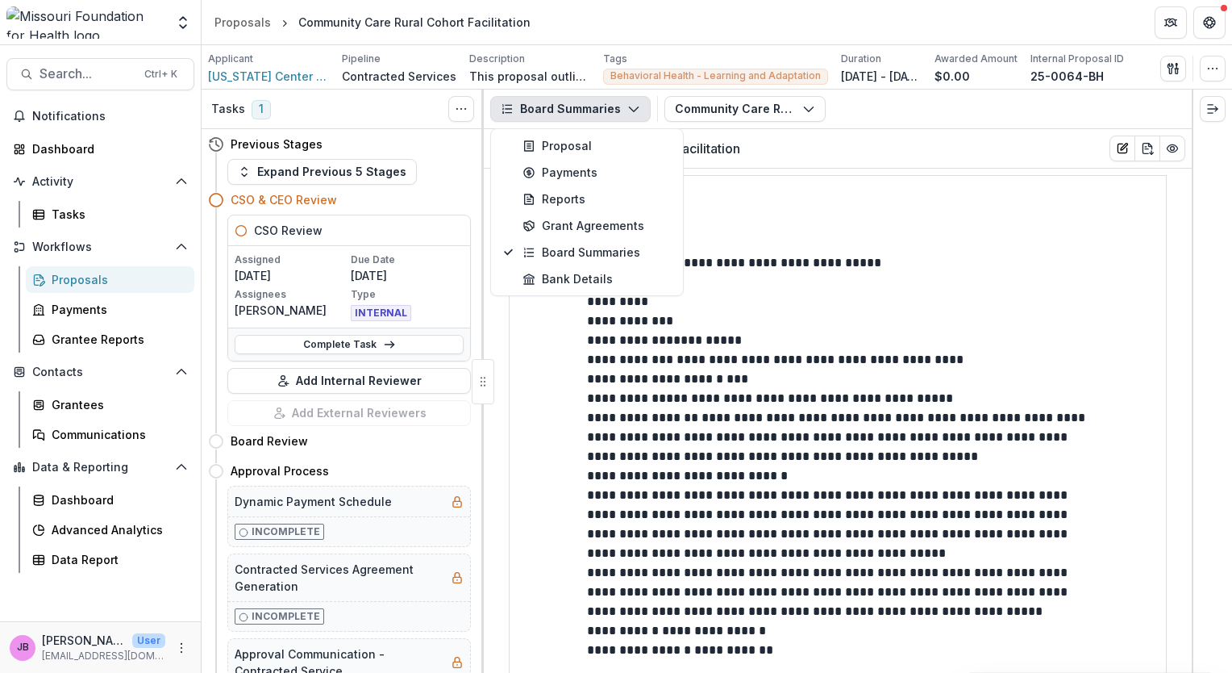
click at [864, 155] on div "Community Care Rural Cohort Facilitation" at bounding box center [838, 148] width 708 height 39
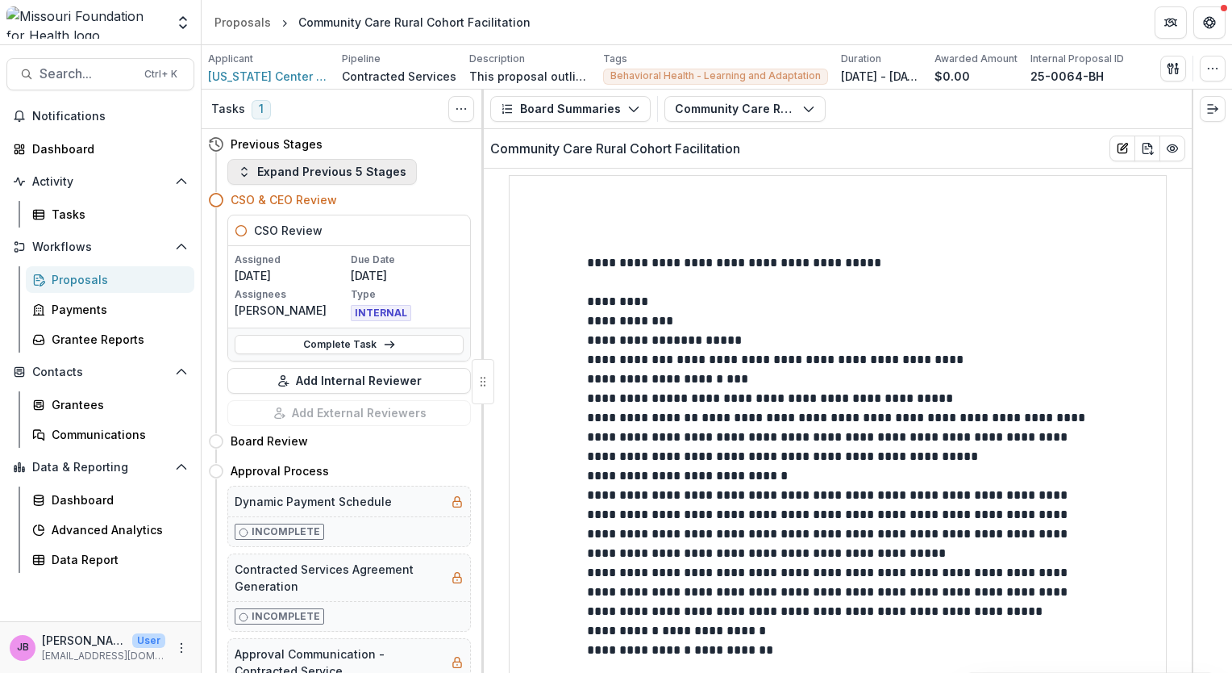
click at [241, 175] on icon "button" at bounding box center [244, 171] width 13 height 13
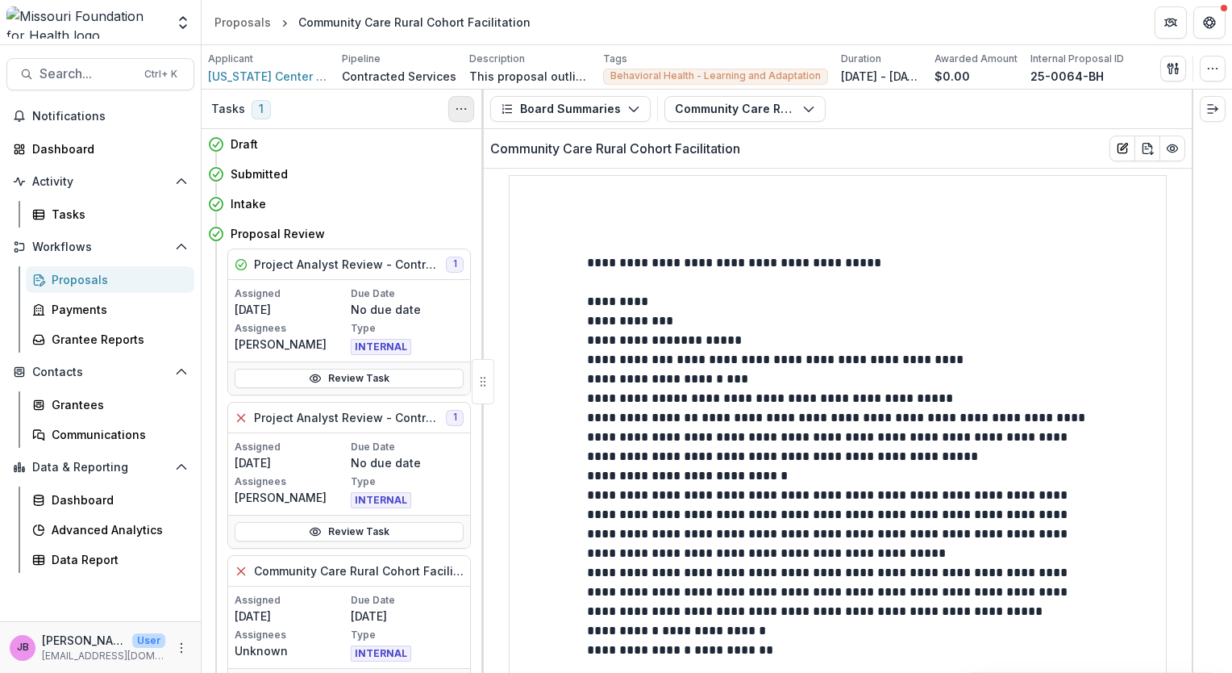
click at [457, 105] on icon "Toggle View Cancelled Tasks" at bounding box center [461, 108] width 13 height 13
click at [564, 260] on div "**********" at bounding box center [838, 601] width 658 height 852
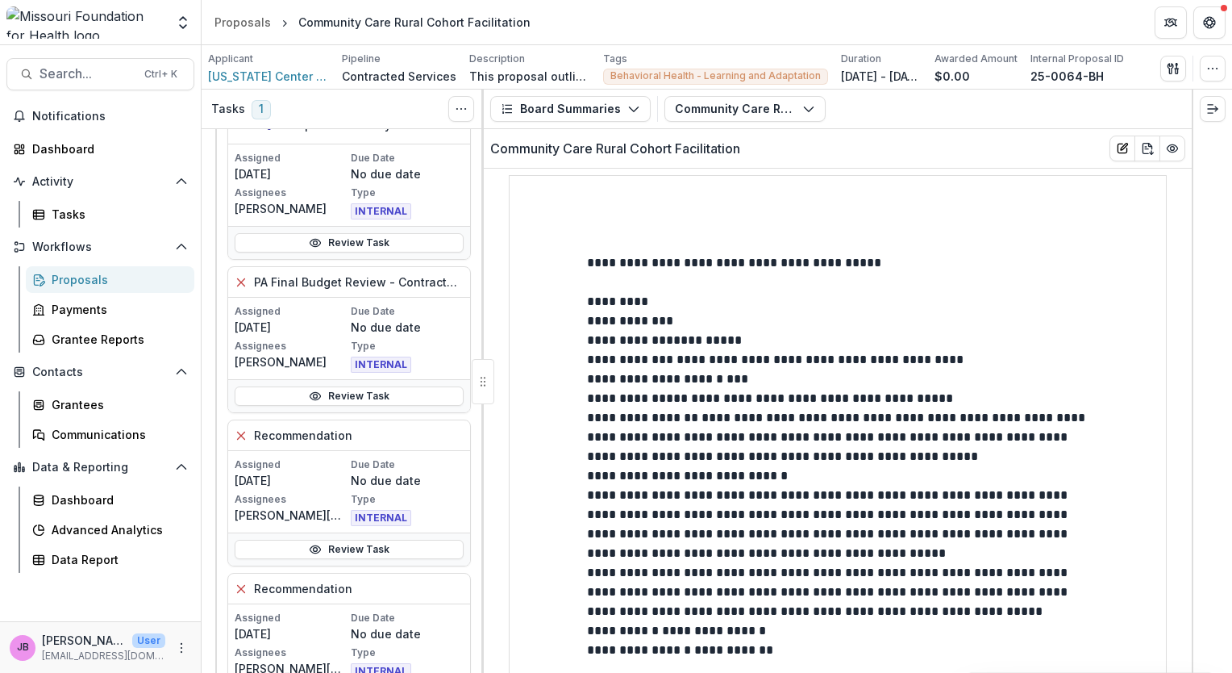
scroll to position [1878, 0]
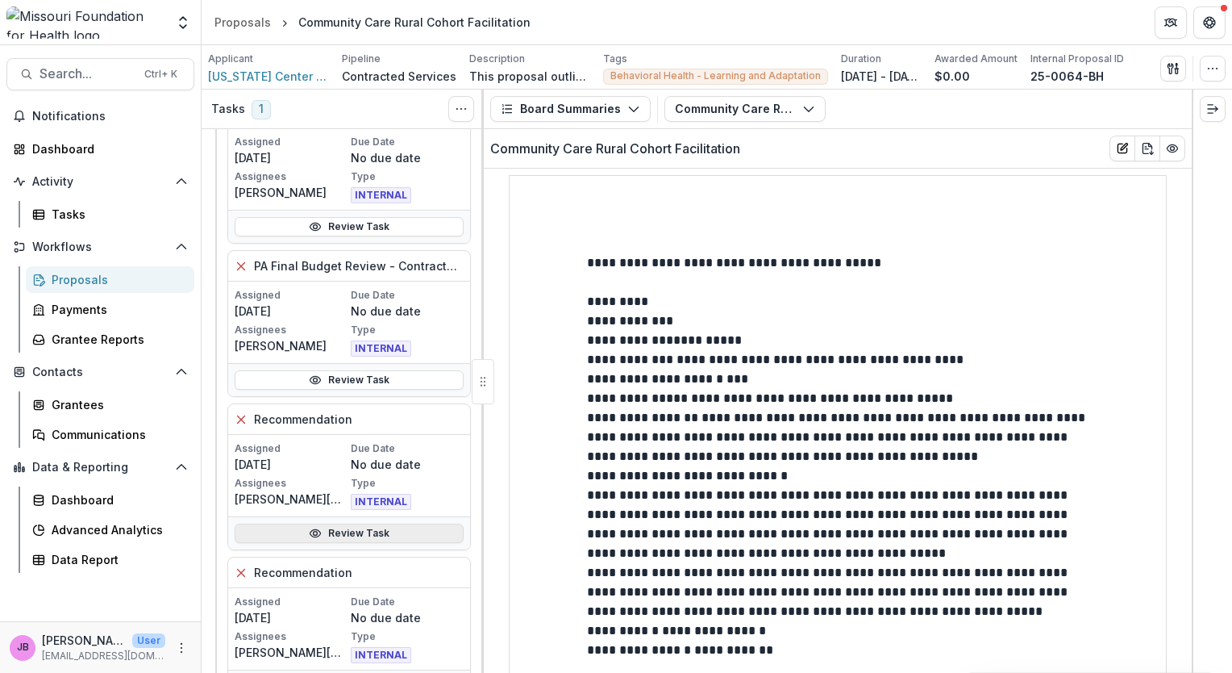
click at [404, 524] on link "Review Task" at bounding box center [349, 532] width 229 height 19
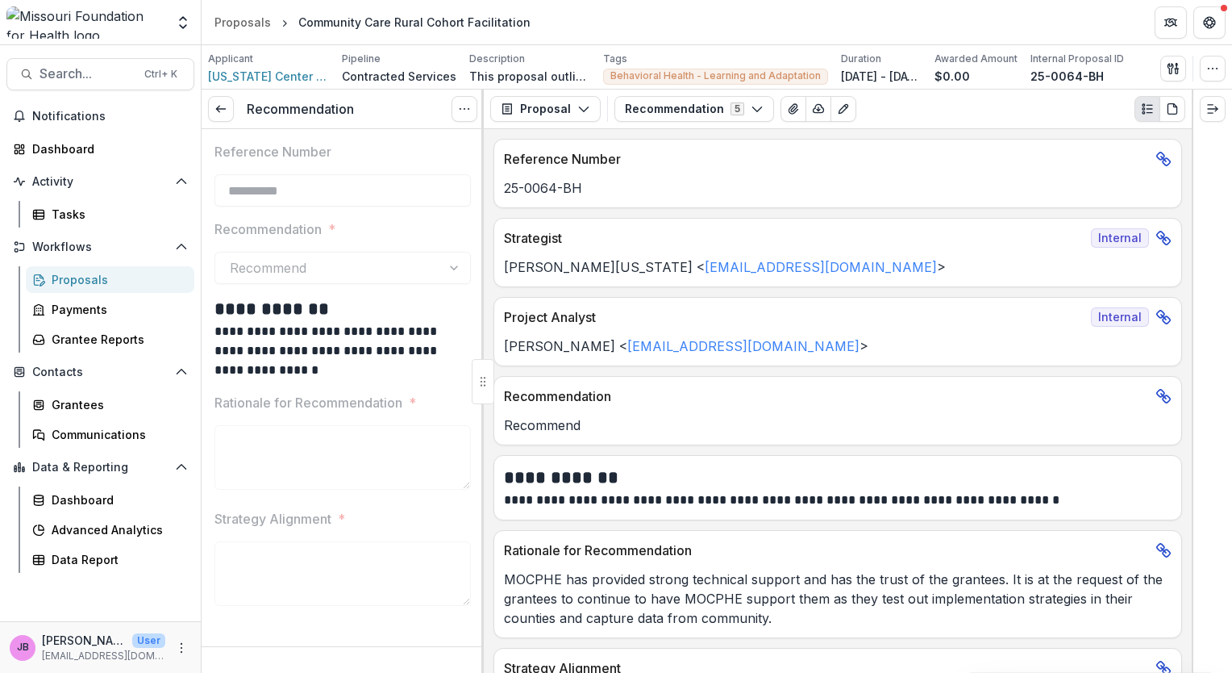
drag, startPoint x: 1192, startPoint y: 348, endPoint x: 1208, endPoint y: 490, distance: 143.6
click at [1208, 490] on div at bounding box center [1212, 381] width 40 height 583
drag, startPoint x: 1192, startPoint y: 512, endPoint x: 1206, endPoint y: 628, distance: 117.0
click at [1208, 630] on div at bounding box center [1212, 381] width 40 height 583
click at [552, 116] on button "Proposal" at bounding box center [545, 109] width 110 height 26
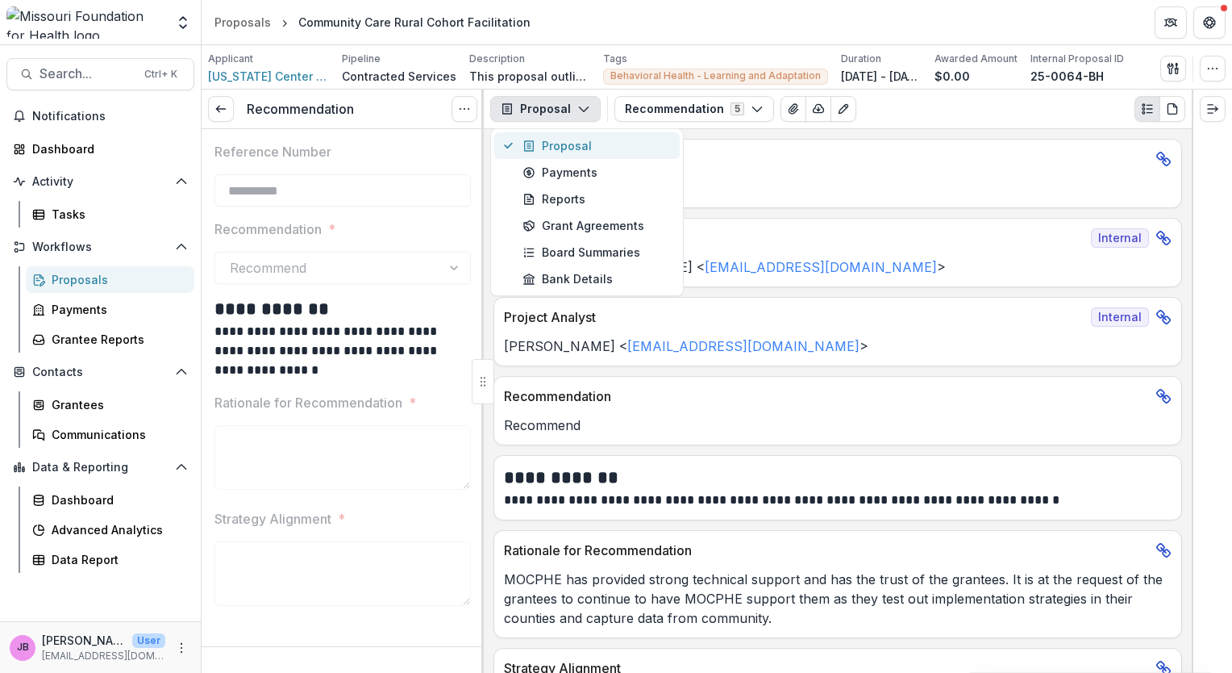
click at [553, 134] on button "Proposal" at bounding box center [586, 145] width 185 height 27
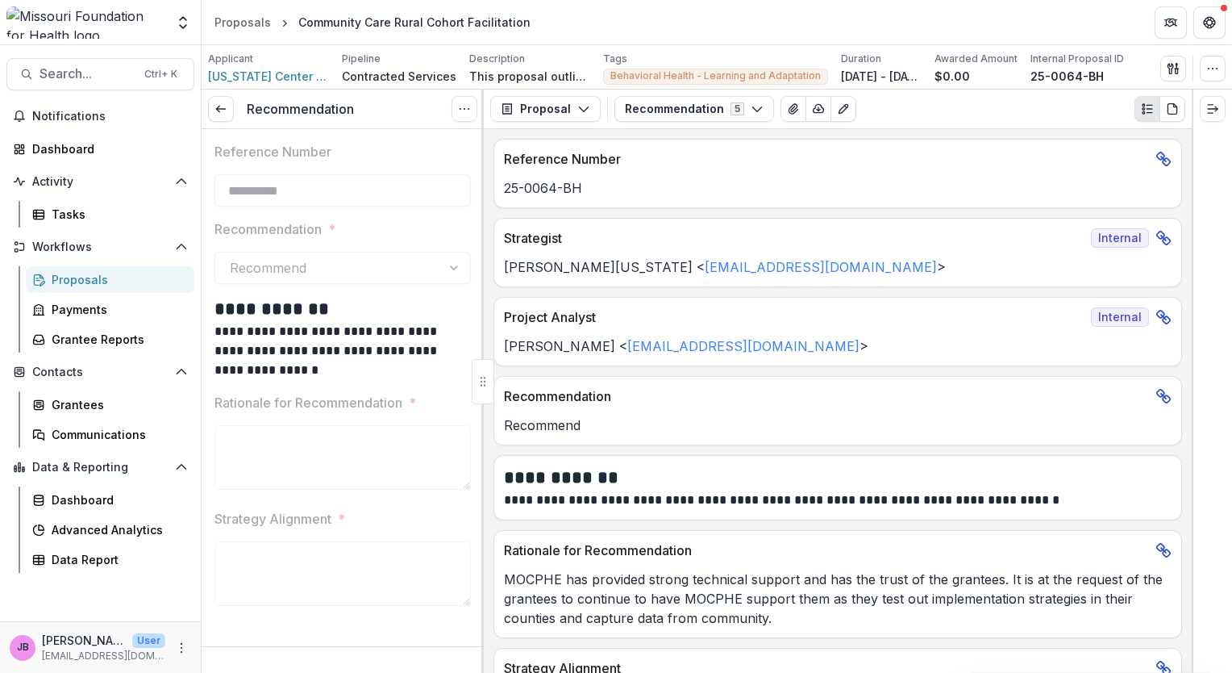
click at [1129, 237] on span "Internal" at bounding box center [1120, 237] width 58 height 19
click at [471, 111] on button "Options" at bounding box center [465, 109] width 26 height 26
click at [625, 184] on p "25-0064-BH" at bounding box center [838, 187] width 668 height 19
click at [578, 102] on icon "button" at bounding box center [583, 108] width 13 height 13
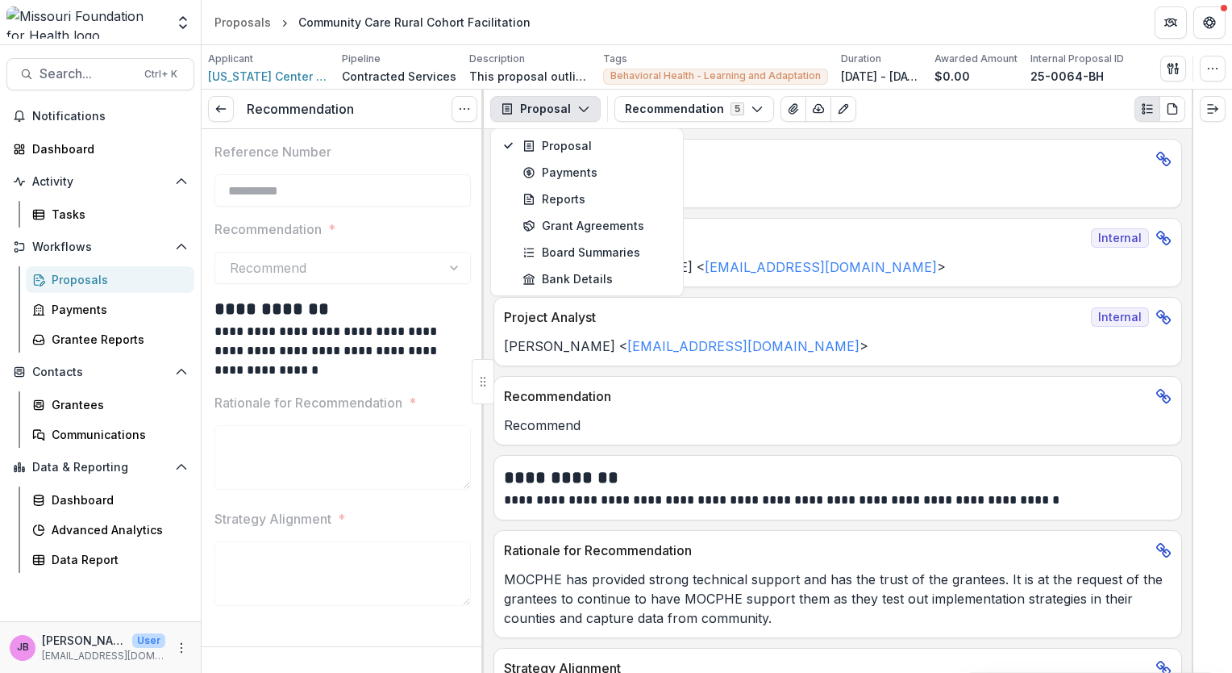
click at [727, 211] on div "**********" at bounding box center [838, 401] width 708 height 544
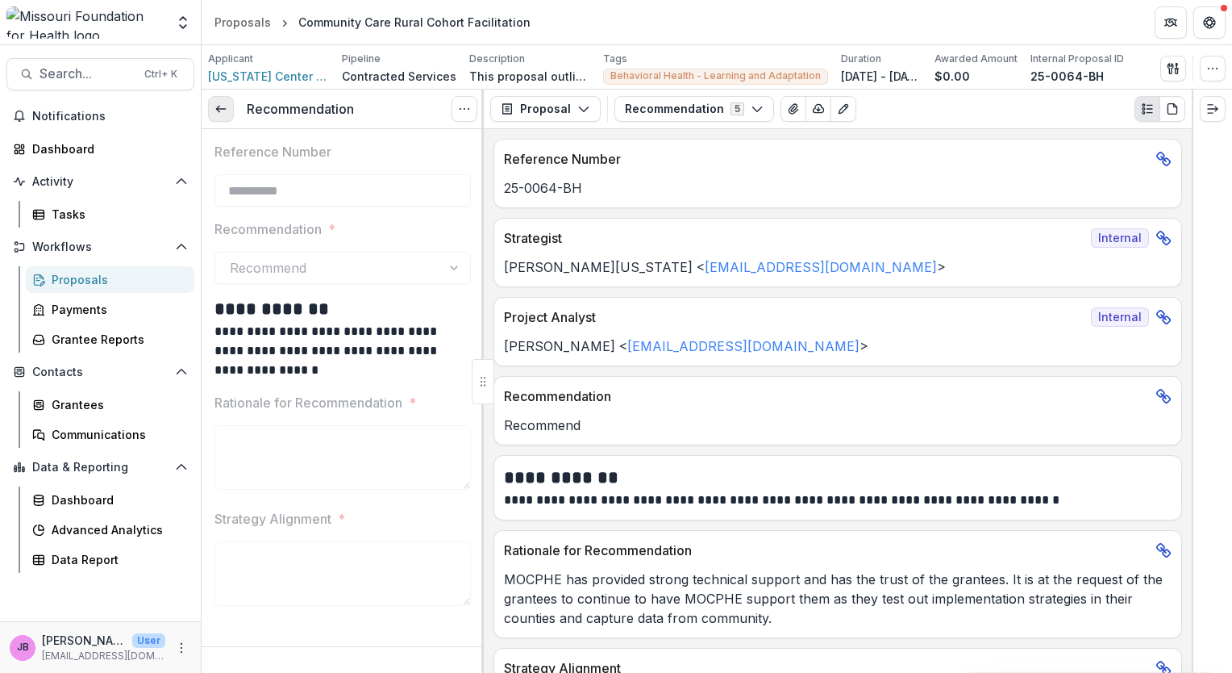
click at [222, 116] on link at bounding box center [221, 109] width 26 height 26
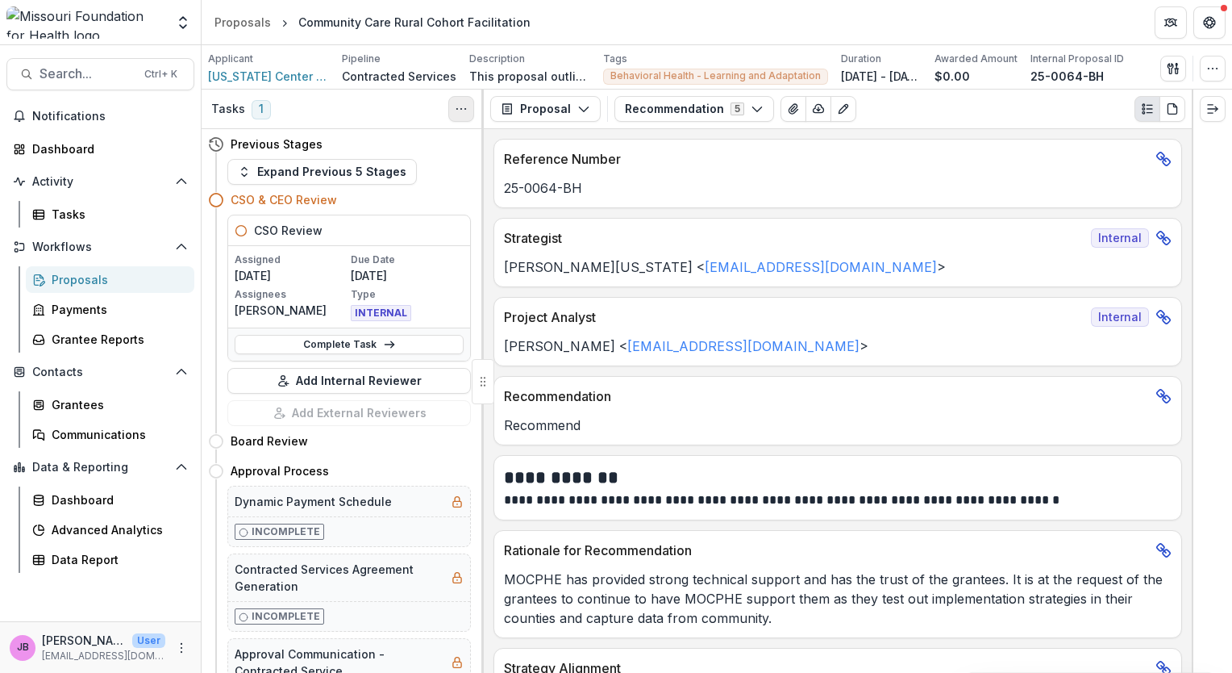
click at [458, 116] on button "Toggle View Cancelled Tasks" at bounding box center [461, 109] width 26 height 26
click at [431, 189] on div "CSO & CEO Review" at bounding box center [339, 200] width 263 height 30
click at [758, 114] on button "Recommendation 5" at bounding box center [694, 109] width 160 height 26
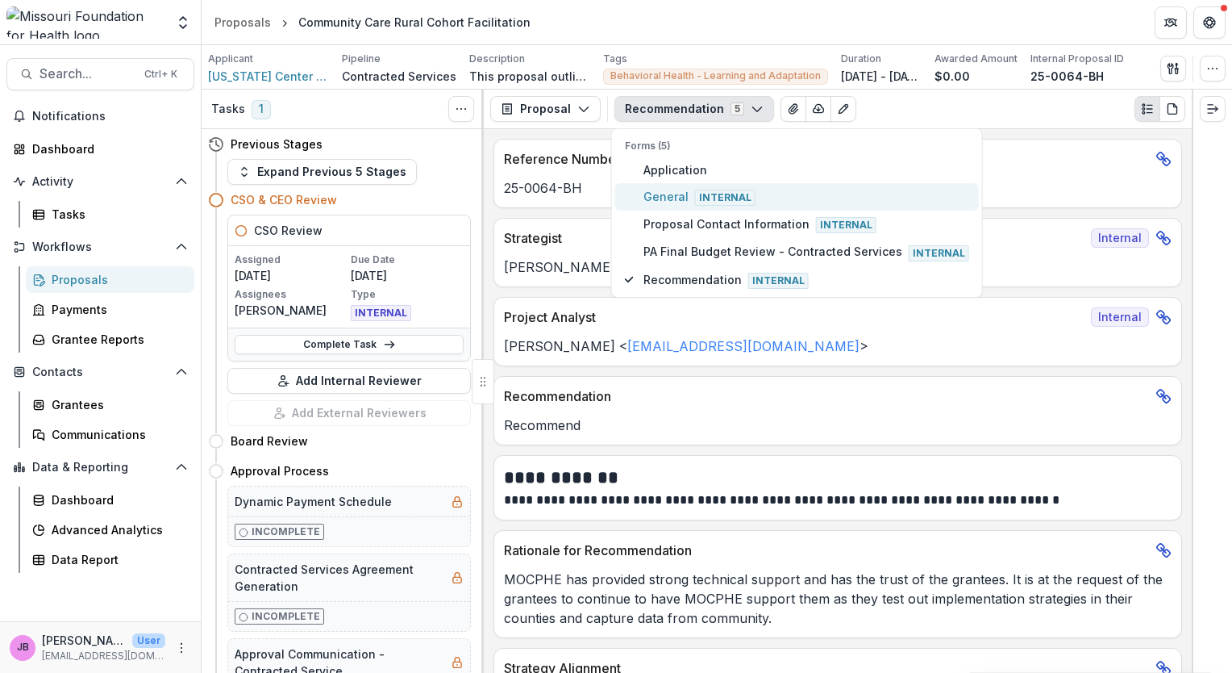
click at [695, 198] on span "Internal" at bounding box center [725, 198] width 60 height 16
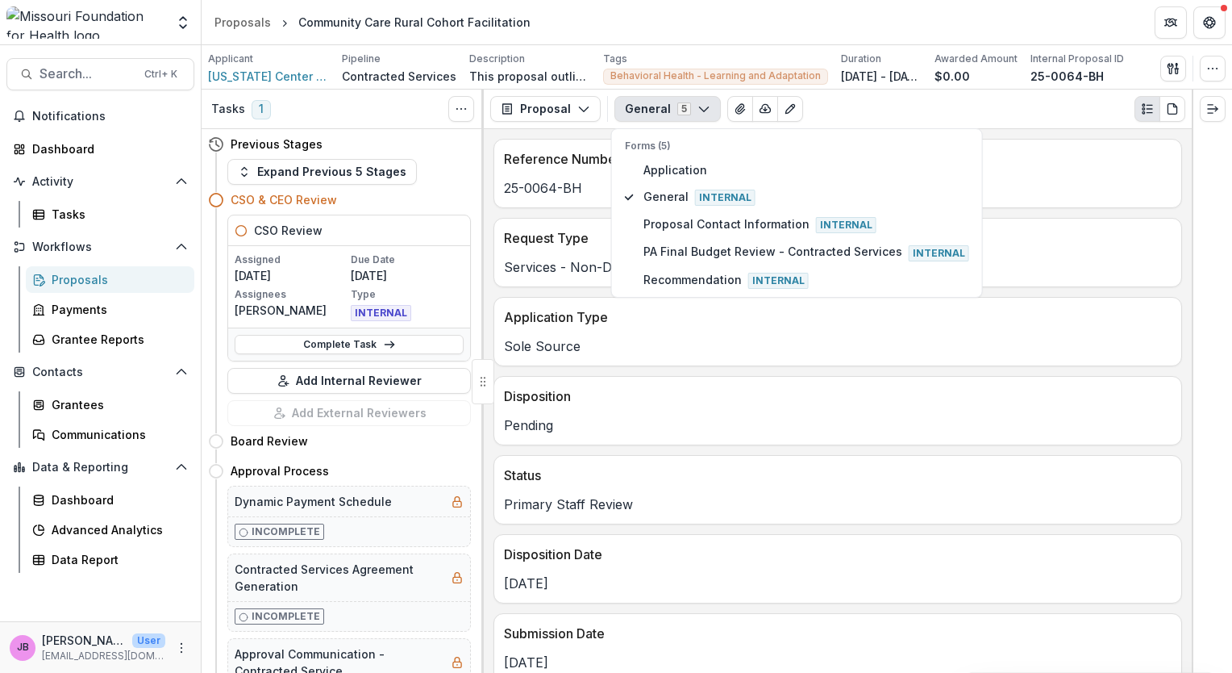
click at [1102, 185] on p "25-0064-BH" at bounding box center [838, 187] width 668 height 19
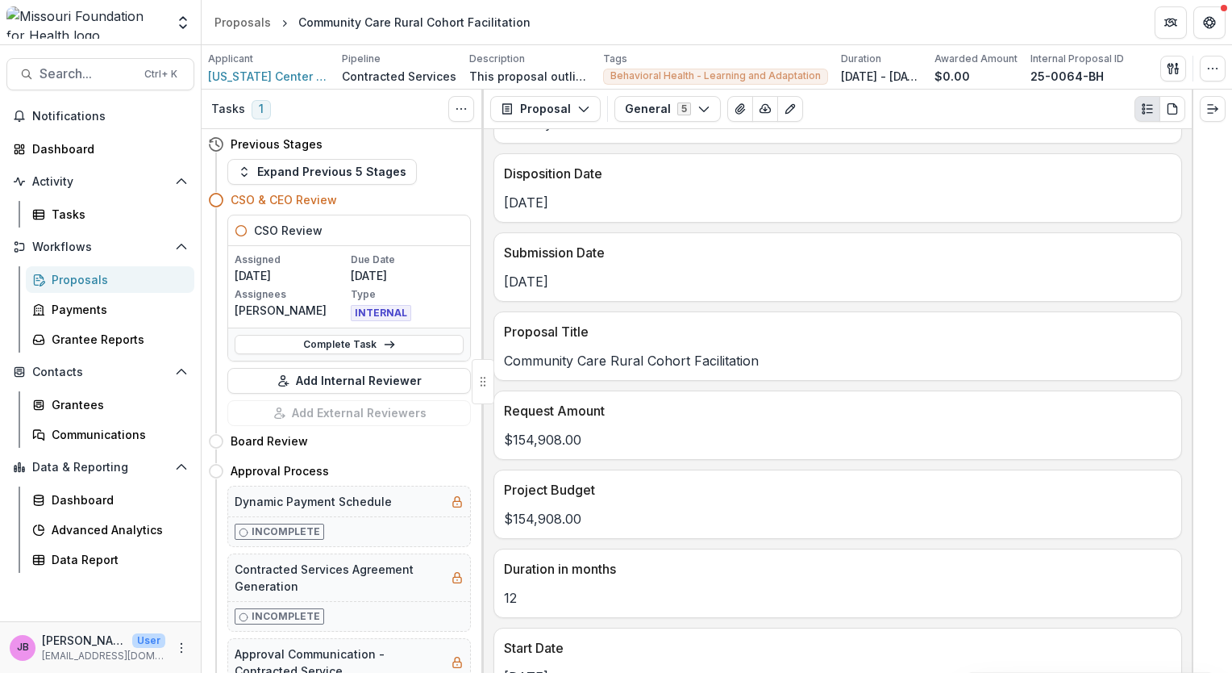
scroll to position [447, 0]
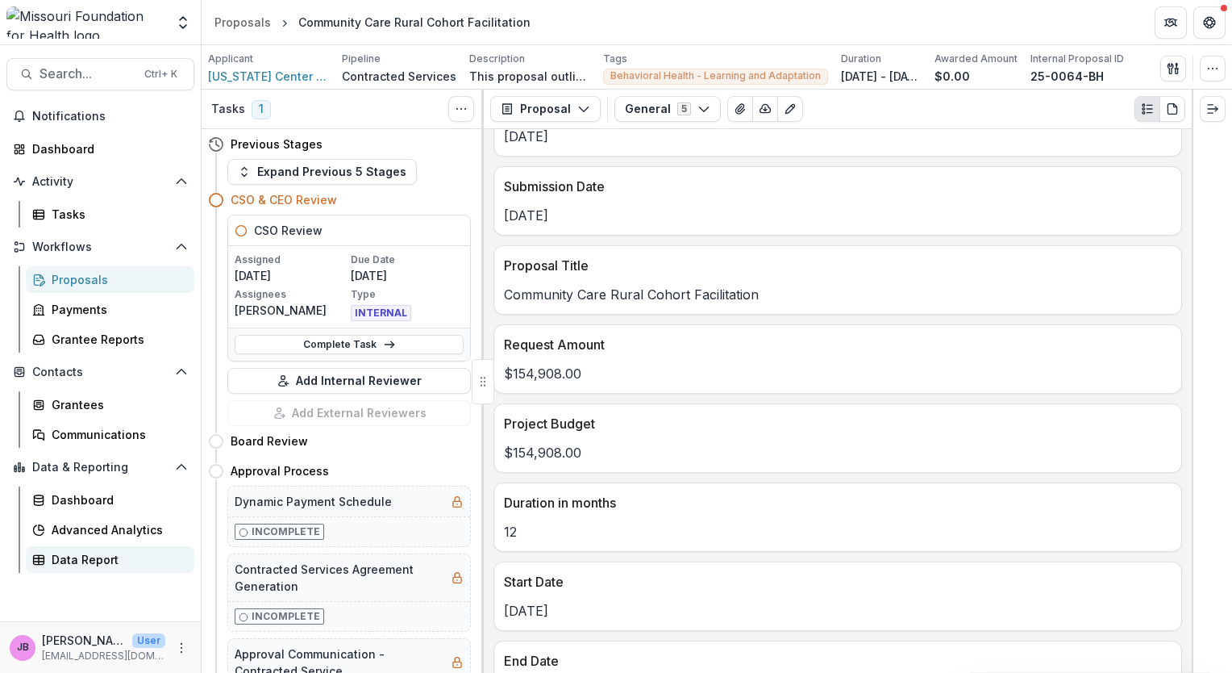
click at [91, 561] on div "Data Report" at bounding box center [117, 559] width 130 height 17
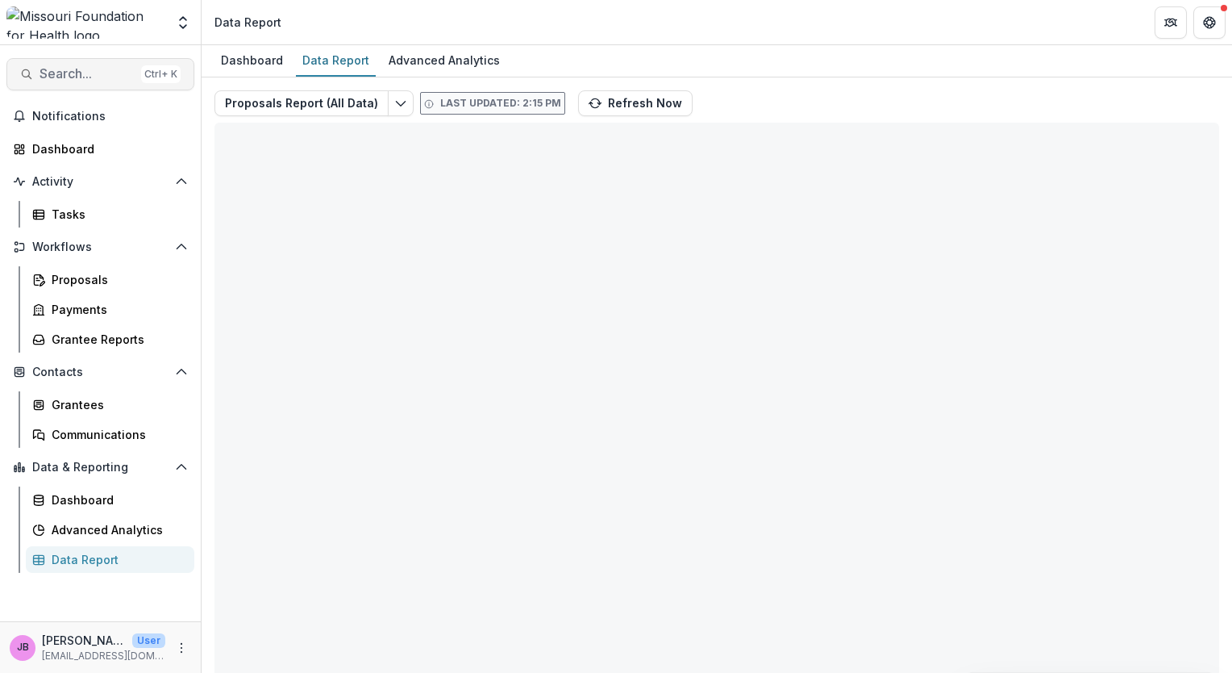
click at [98, 74] on span "Search..." at bounding box center [87, 73] width 95 height 15
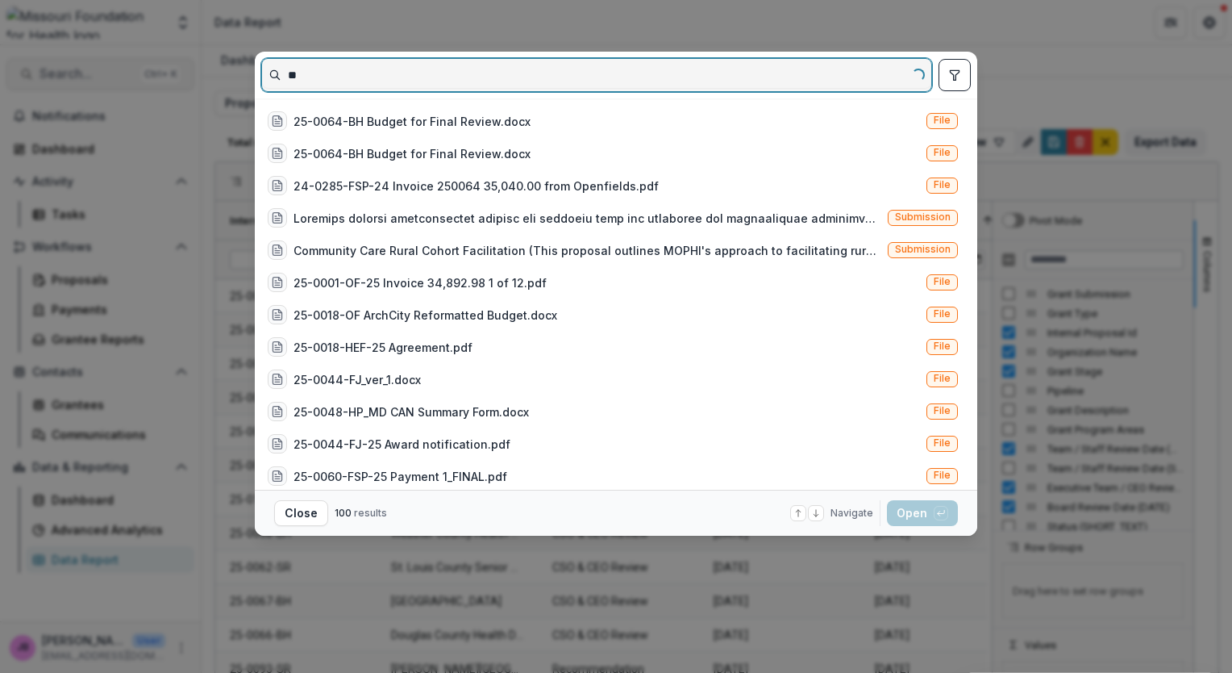
type input "*"
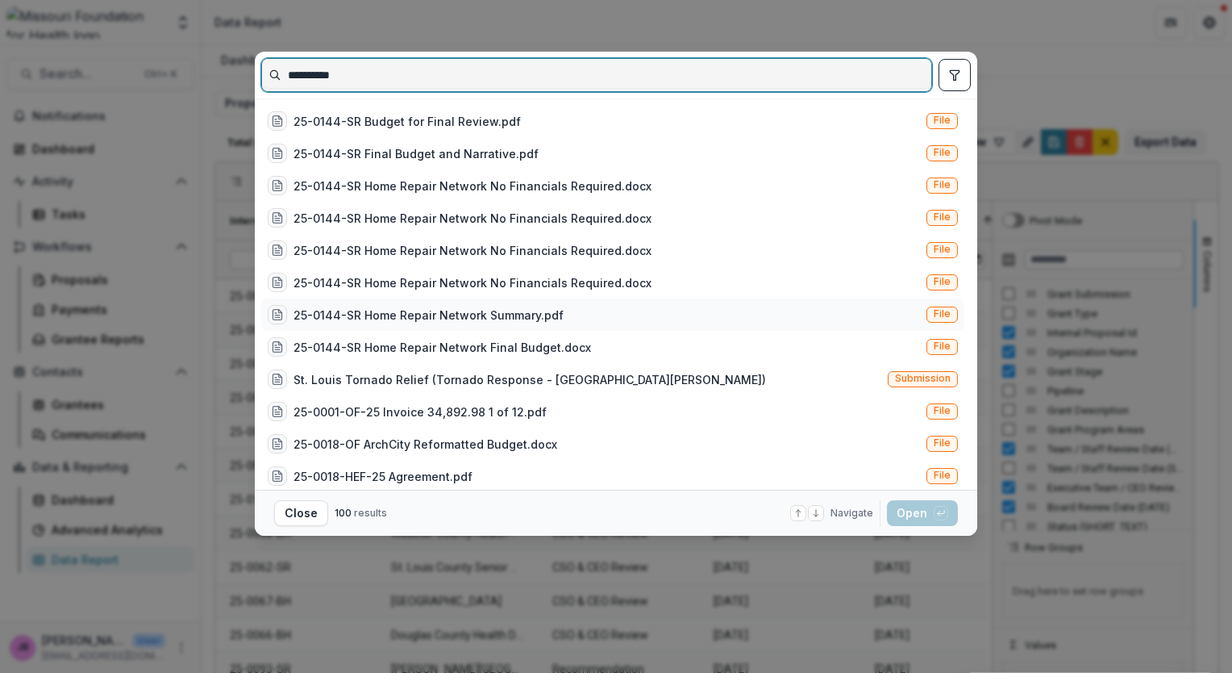
type input "**********"
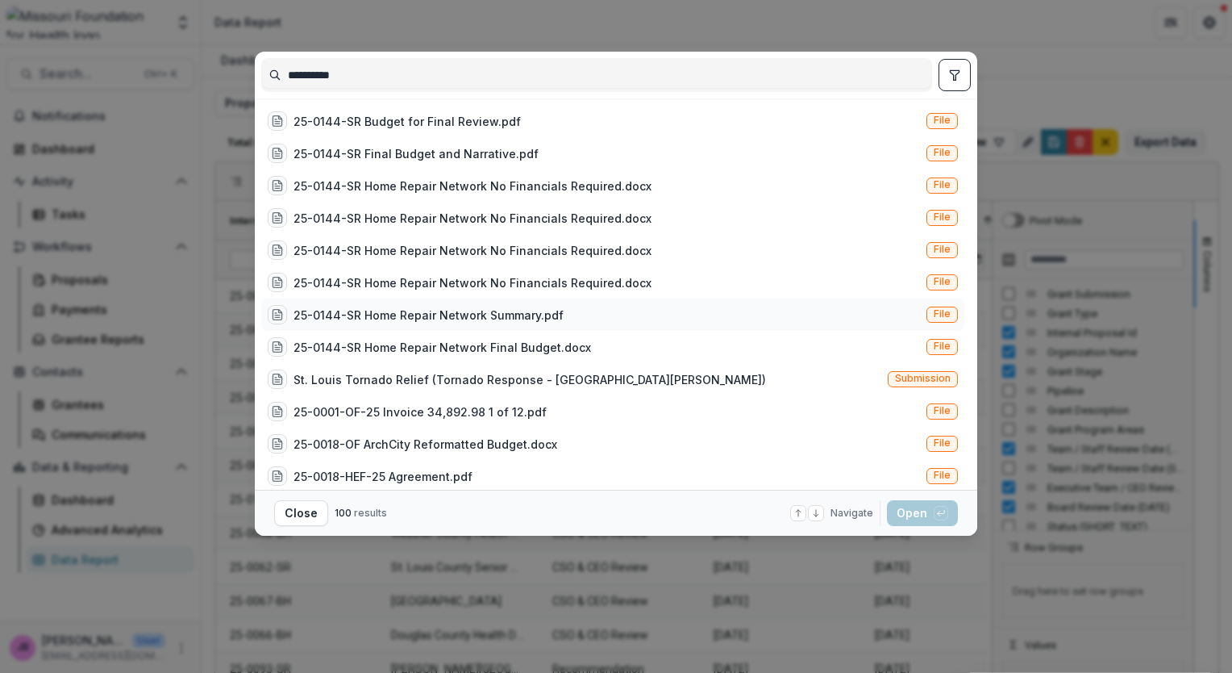
click at [350, 312] on div "25-0144-SR Home Repair Network Summary.pdf" at bounding box center [429, 314] width 270 height 17
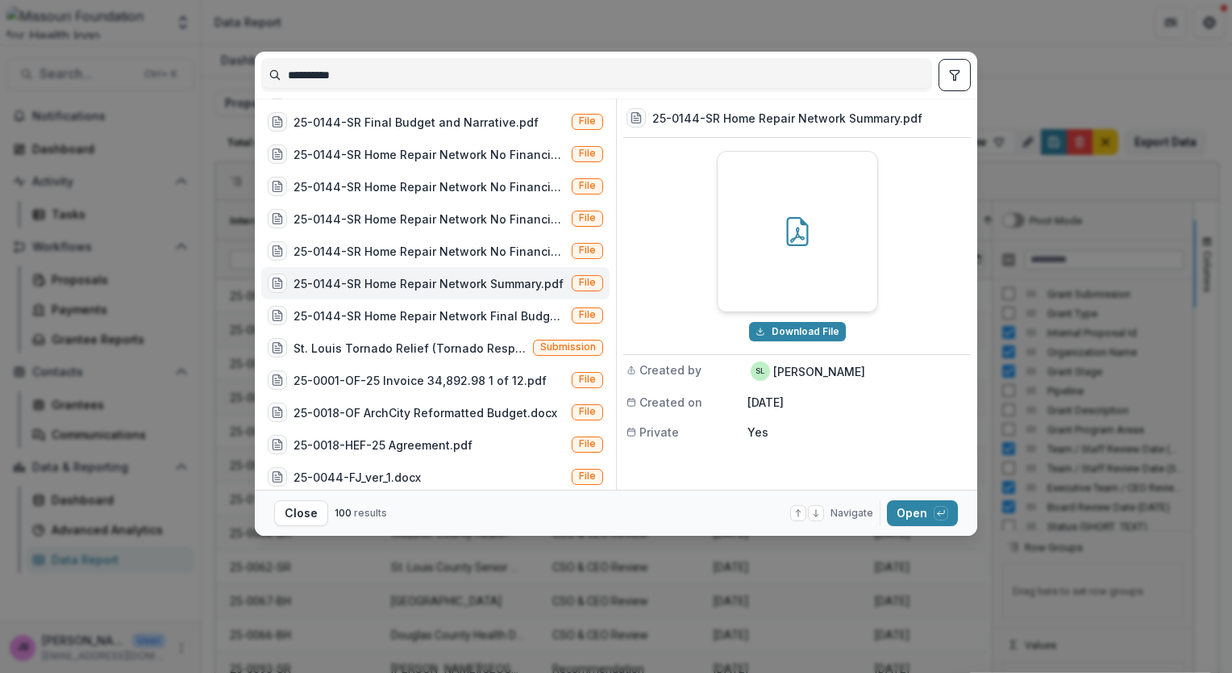
scroll to position [42, 0]
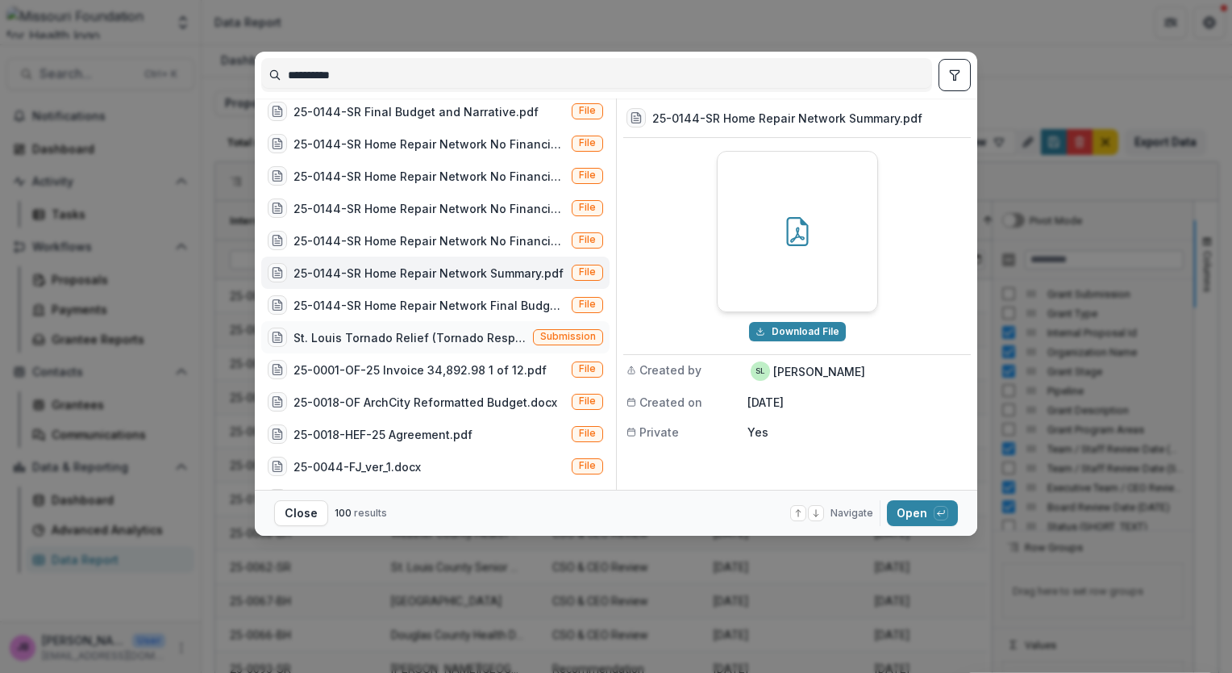
click at [461, 334] on div "St. Louis Tornado Relief (Tornado Response - [GEOGRAPHIC_DATA][PERSON_NAME])" at bounding box center [410, 337] width 233 height 17
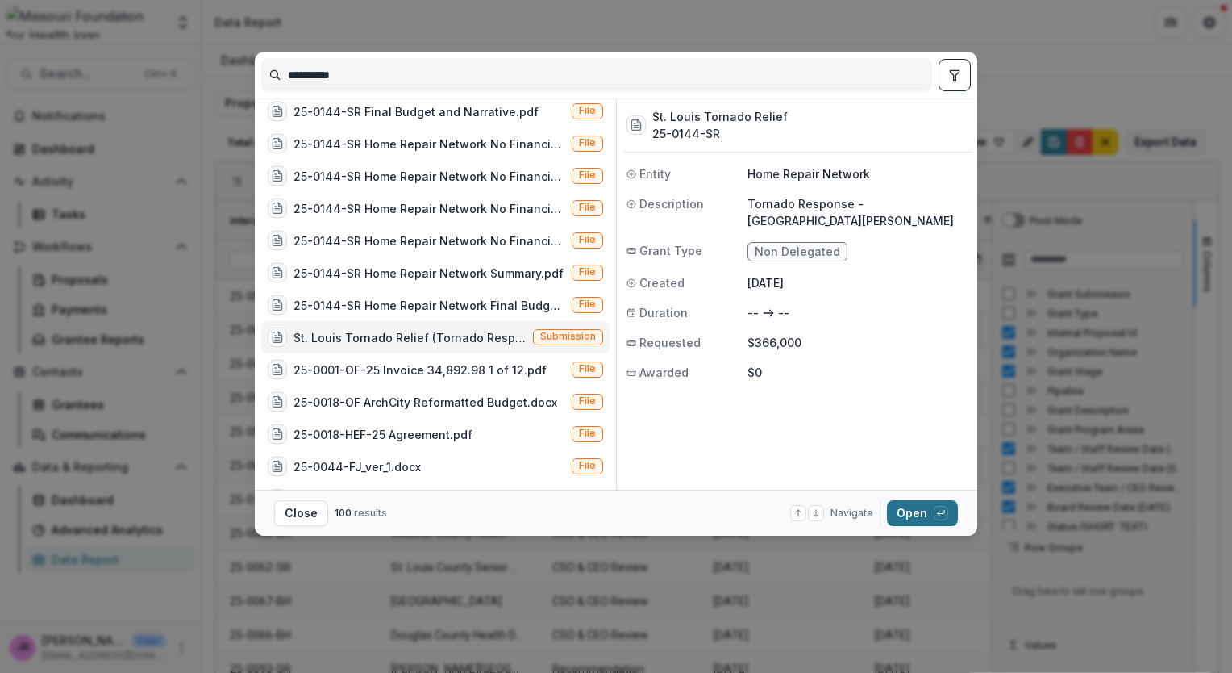
click at [917, 513] on button "Open with enter key" at bounding box center [922, 513] width 71 height 26
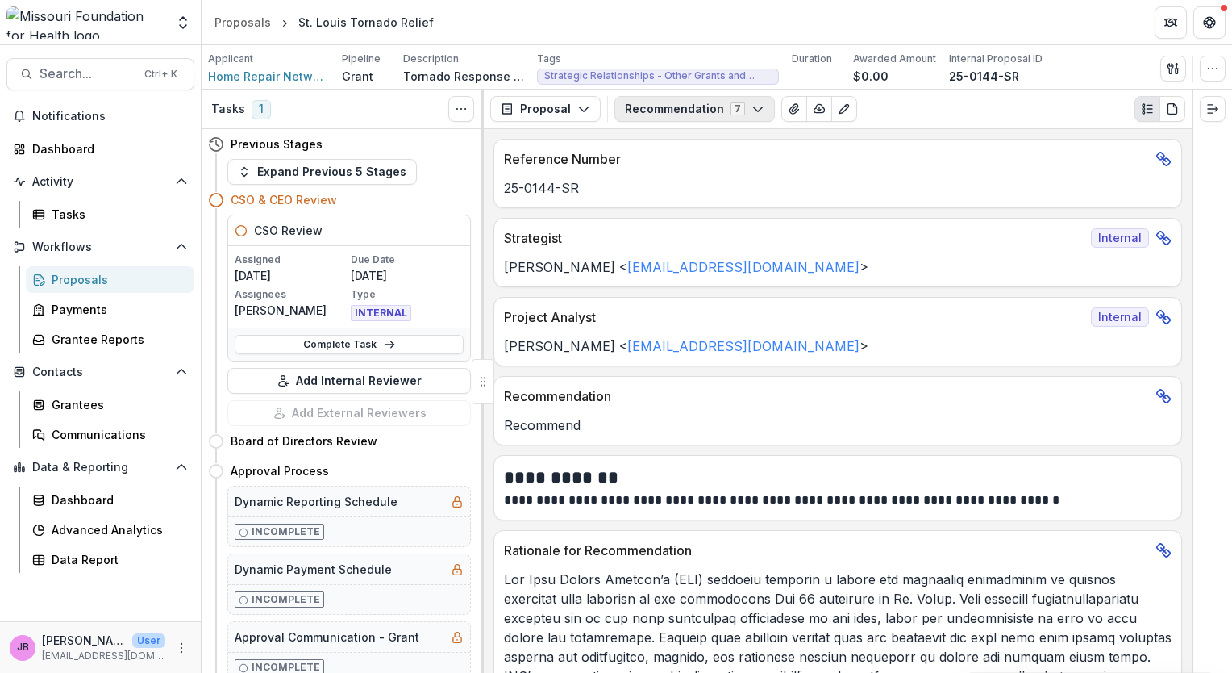
click at [753, 107] on polyline "button" at bounding box center [757, 109] width 9 height 5
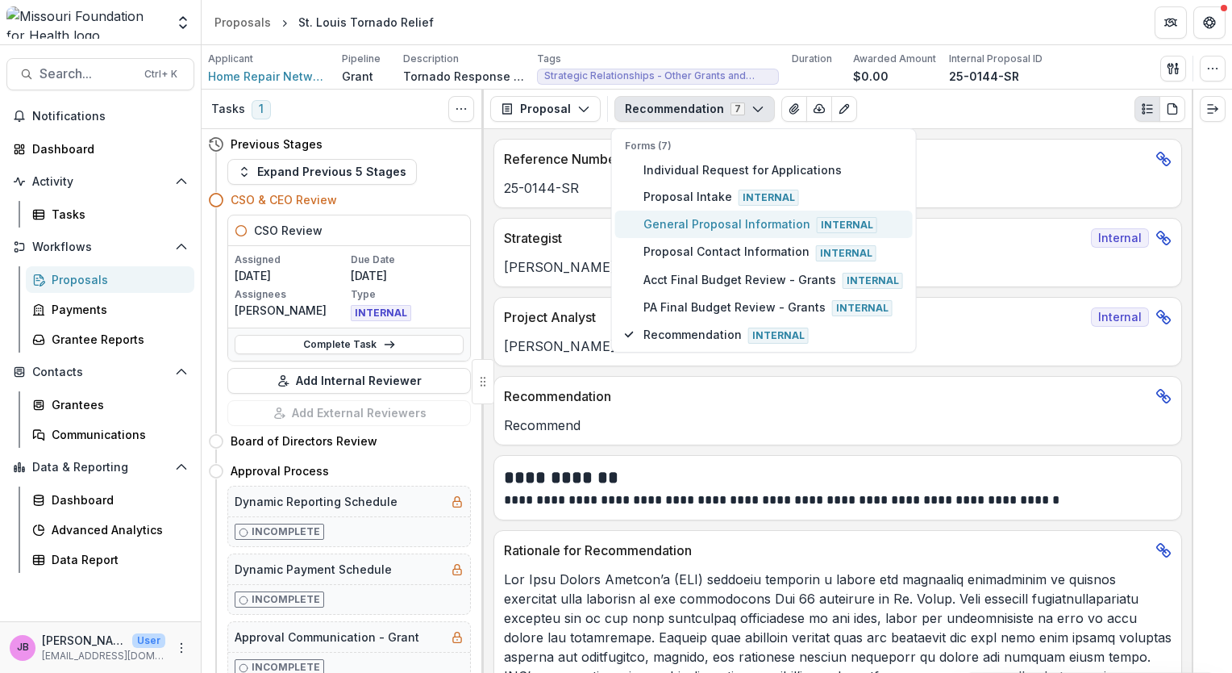
click at [710, 218] on span "General Proposal Information Internal" at bounding box center [774, 224] width 260 height 18
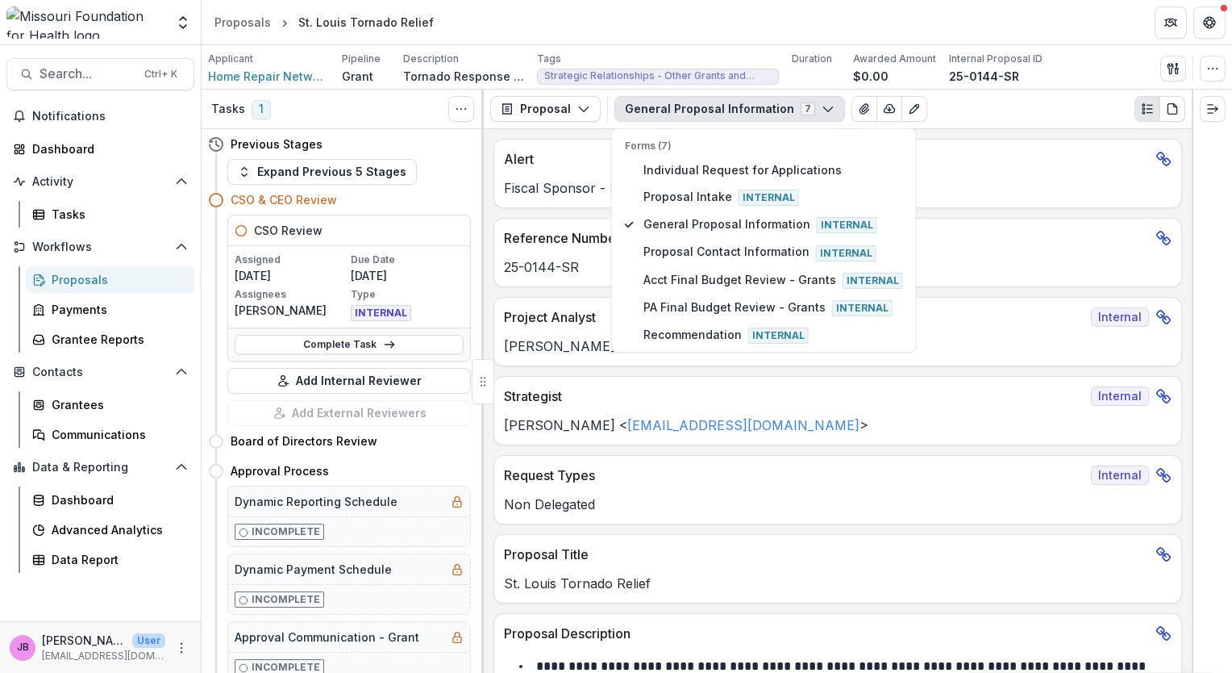
drag, startPoint x: 1193, startPoint y: 191, endPoint x: 1194, endPoint y: 225, distance: 33.9
click at [1194, 226] on div at bounding box center [1212, 381] width 40 height 583
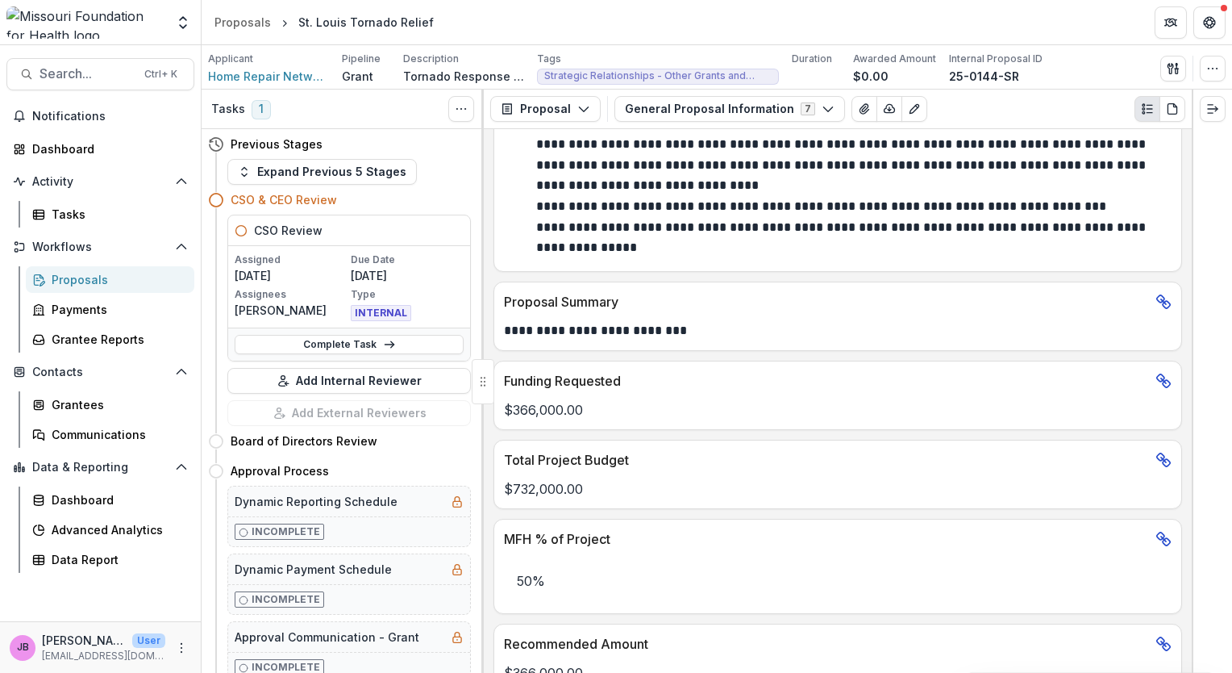
scroll to position [694, 0]
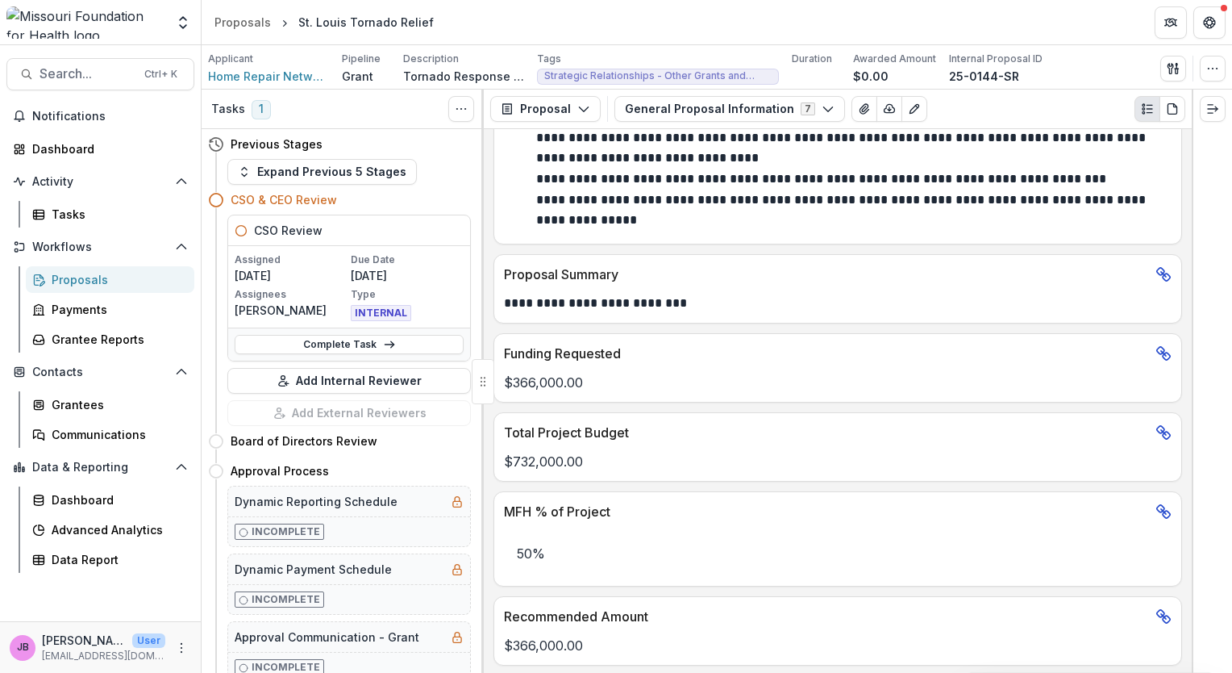
drag, startPoint x: 1193, startPoint y: 306, endPoint x: 1195, endPoint y: 368, distance: 61.3
click at [1195, 368] on div at bounding box center [1212, 381] width 40 height 583
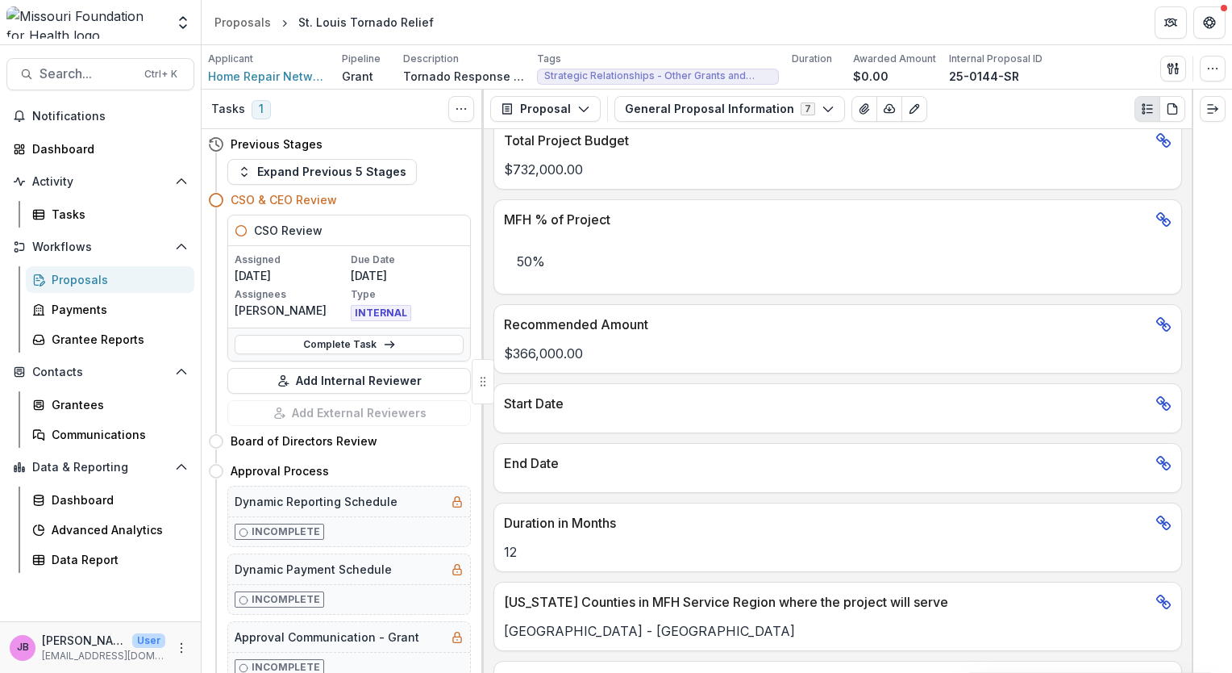
scroll to position [977, 0]
